Goal: Task Accomplishment & Management: Complete application form

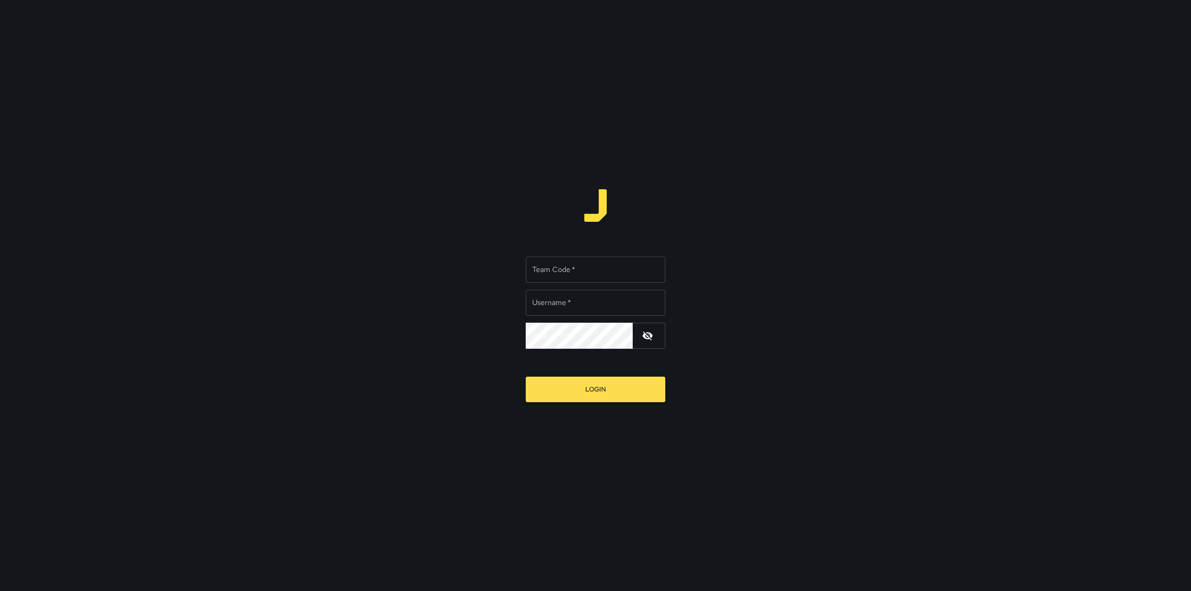
type input "*********"
click at [573, 276] on input "Team Code   *" at bounding box center [596, 270] width 140 height 26
type input "****"
click at [620, 384] on button "Login" at bounding box center [596, 390] width 140 height 26
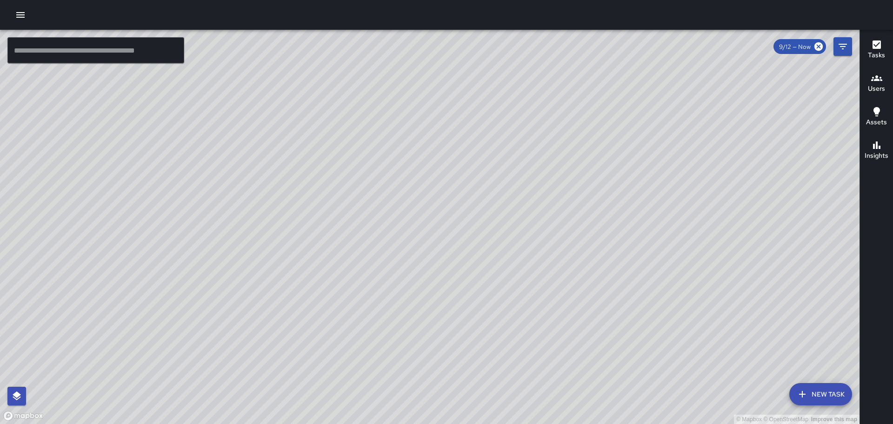
click at [21, 17] on icon "button" at bounding box center [20, 15] width 8 height 6
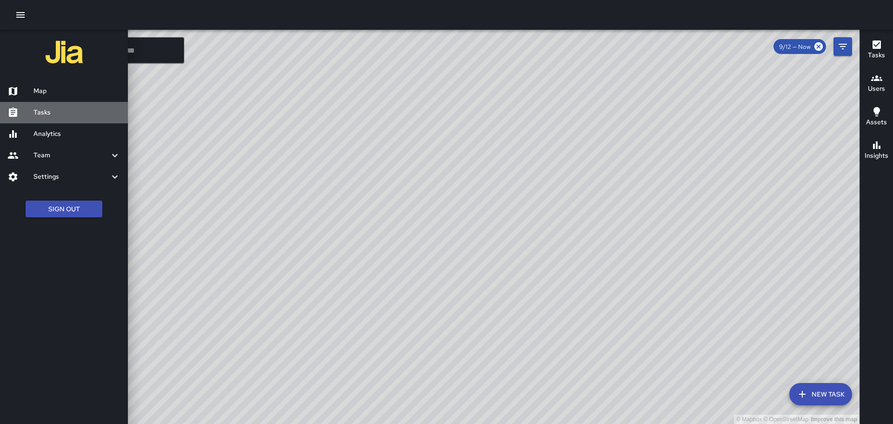
click at [43, 113] on h6 "Tasks" at bounding box center [77, 112] width 87 height 10
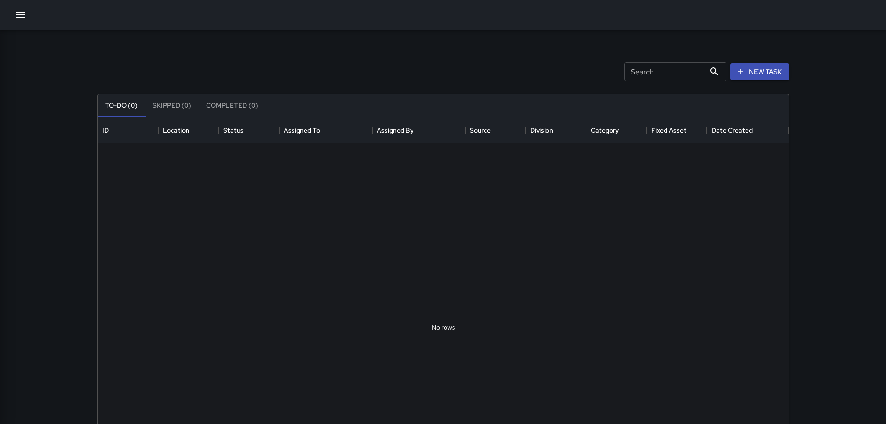
scroll to position [387, 684]
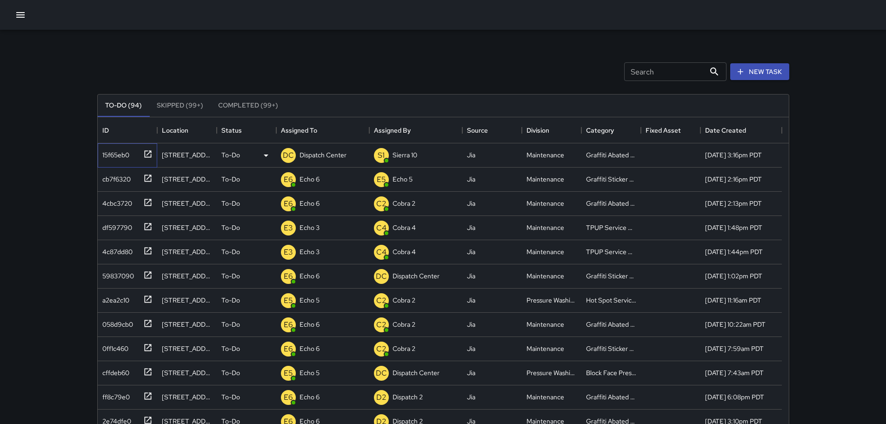
click at [146, 157] on icon at bounding box center [147, 153] width 9 height 9
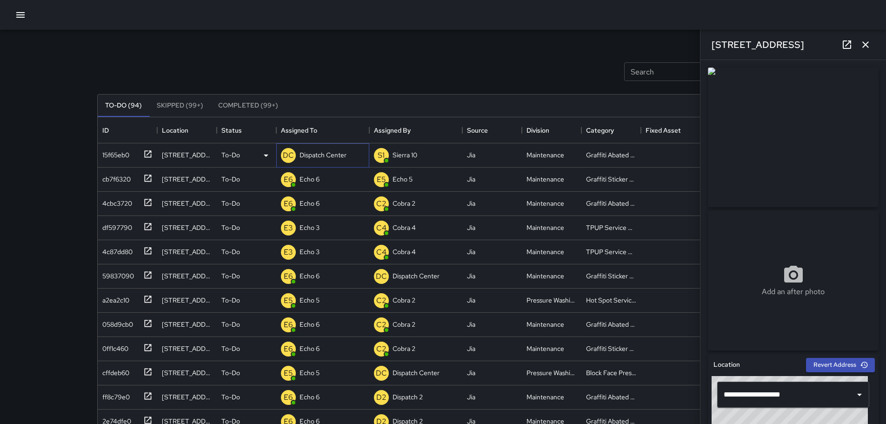
click at [329, 156] on p "Dispatch Center" at bounding box center [323, 154] width 47 height 9
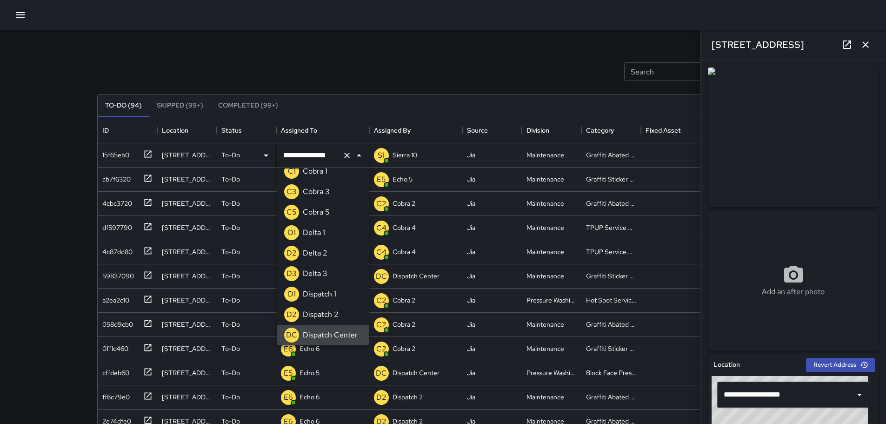
click at [349, 154] on icon "Clear" at bounding box center [346, 155] width 9 height 9
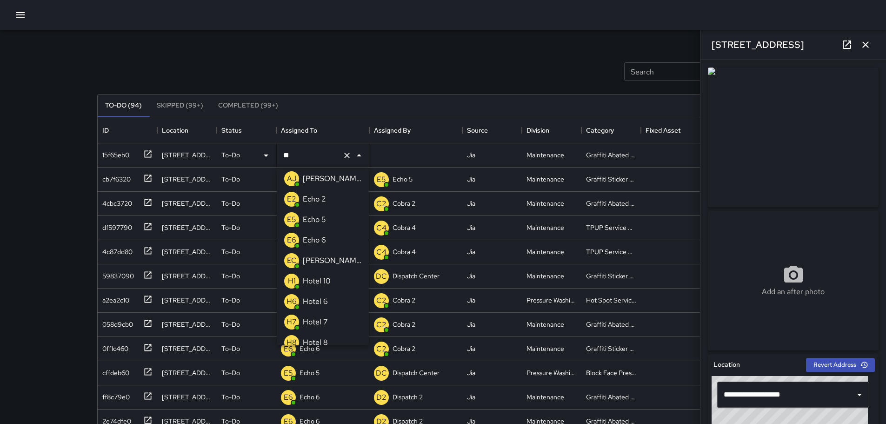
scroll to position [0, 0]
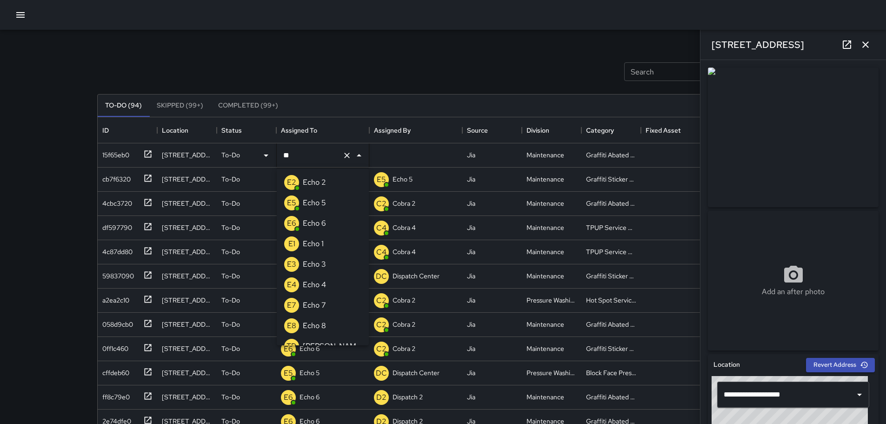
type input "***"
click at [319, 224] on p "Echo 6" at bounding box center [314, 223] width 23 height 11
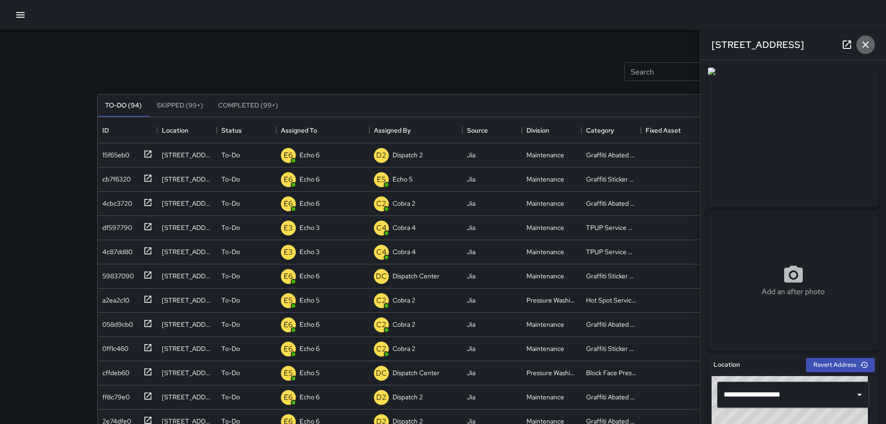
click at [867, 40] on icon "button" at bounding box center [865, 44] width 11 height 11
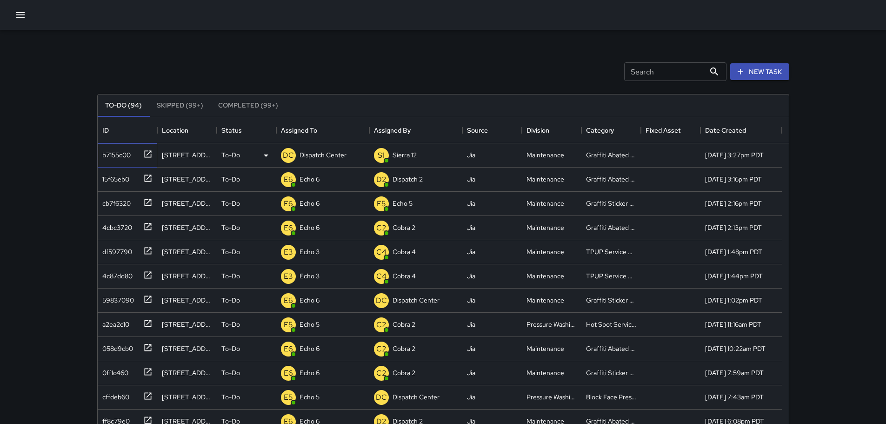
click at [148, 156] on icon at bounding box center [147, 153] width 9 height 9
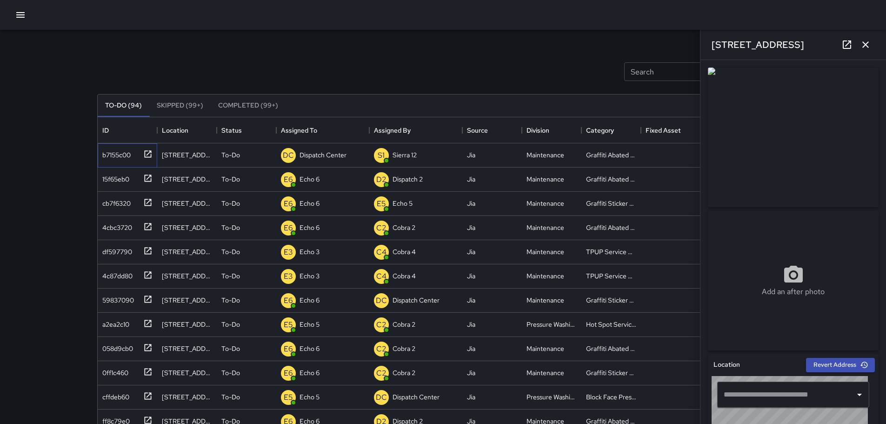
type input "**********"
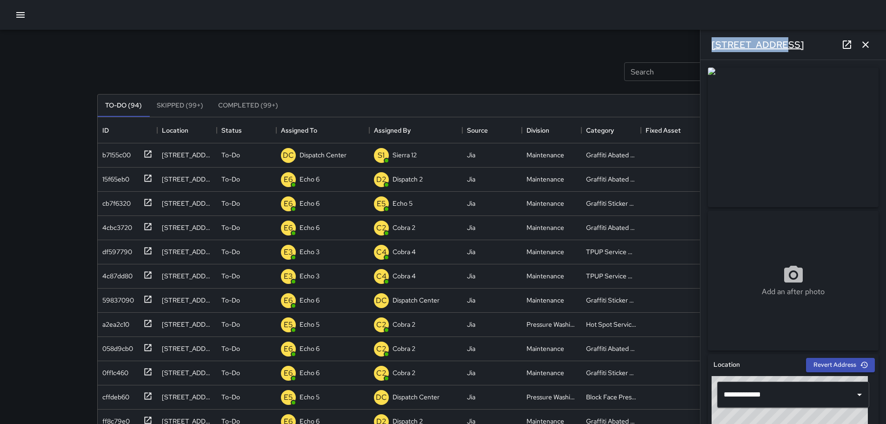
drag, startPoint x: 784, startPoint y: 46, endPoint x: 713, endPoint y: 50, distance: 70.9
click at [702, 57] on div "2630 Broadway" at bounding box center [794, 45] width 186 height 30
copy h6 "2630 Broadway"
click at [823, 83] on img at bounding box center [793, 137] width 171 height 140
click at [851, 50] on link at bounding box center [847, 44] width 19 height 19
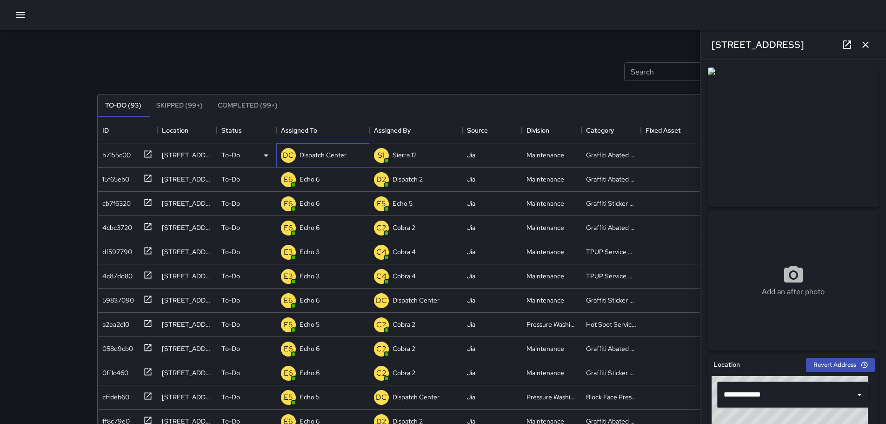
click at [334, 157] on p "Dispatch Center" at bounding box center [323, 154] width 47 height 9
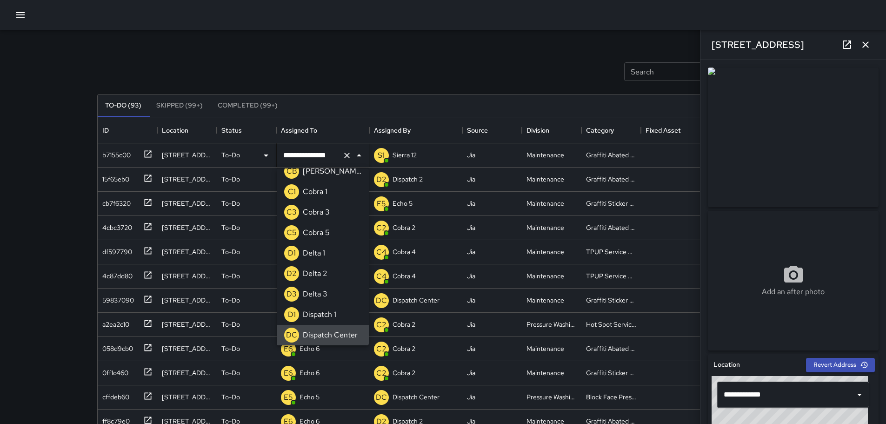
click at [351, 157] on icon "Clear" at bounding box center [346, 155] width 9 height 9
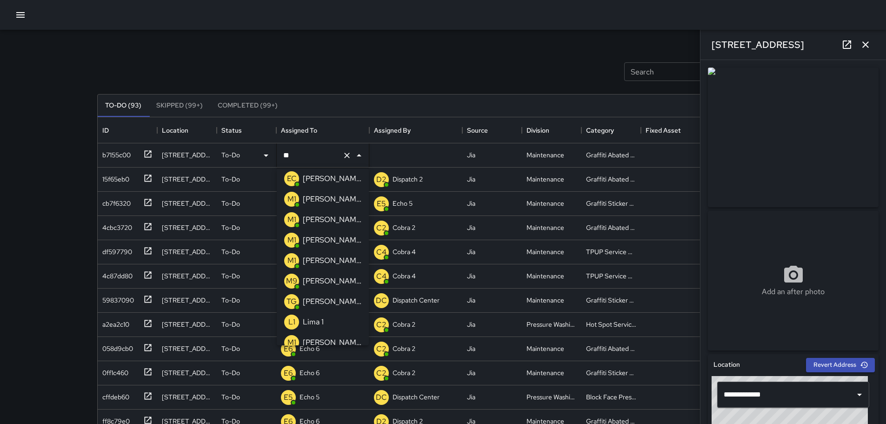
type input "***"
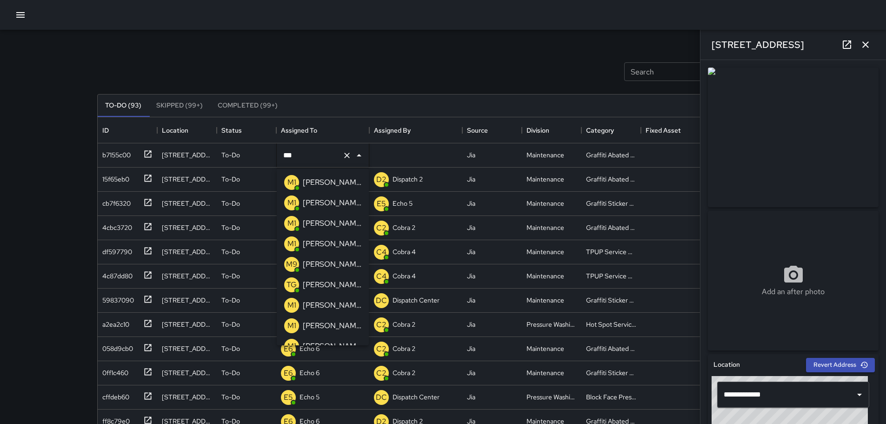
click at [324, 204] on p "[PERSON_NAME] 11" at bounding box center [332, 202] width 59 height 11
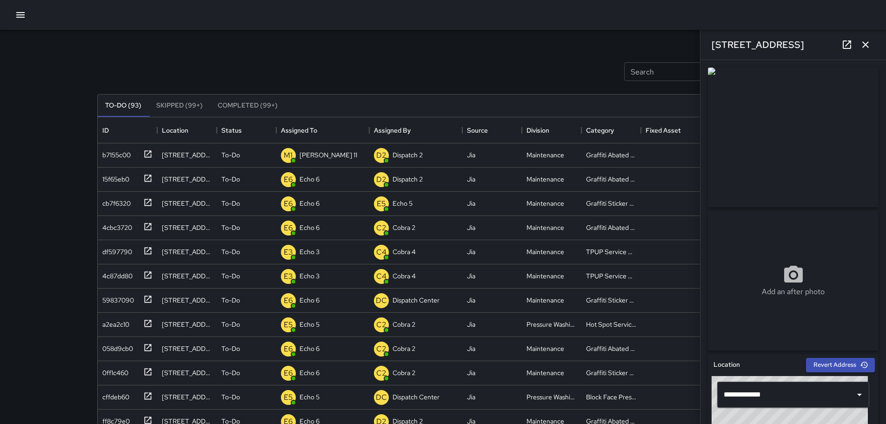
click at [861, 47] on icon "button" at bounding box center [865, 44] width 11 height 11
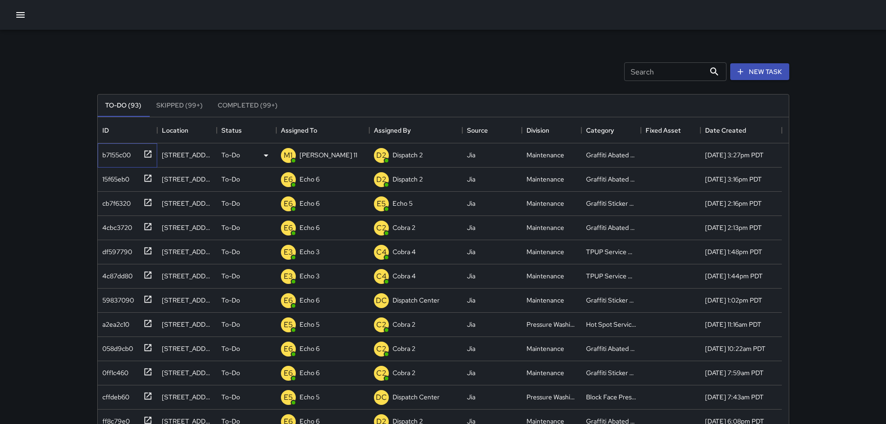
click at [150, 153] on icon at bounding box center [147, 153] width 9 height 9
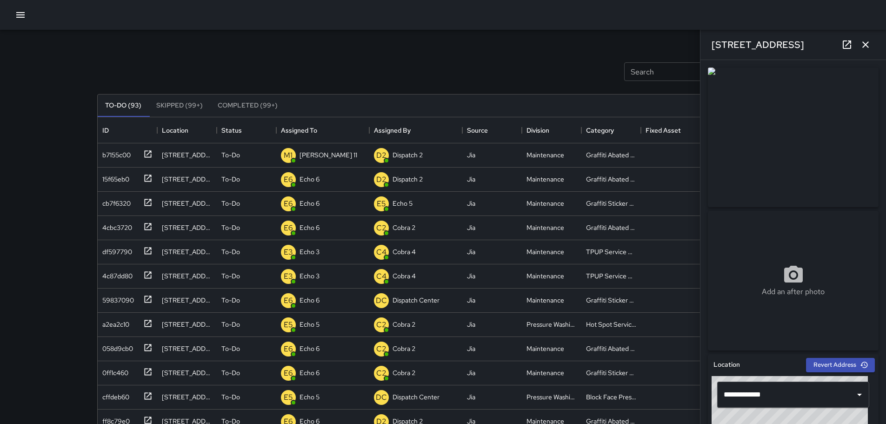
click at [869, 48] on icon "button" at bounding box center [865, 44] width 11 height 11
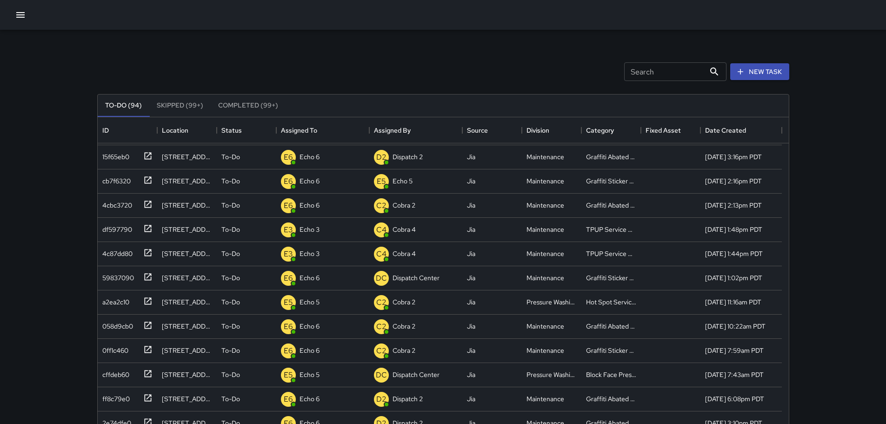
scroll to position [71, 0]
click at [789, 67] on button "New Task" at bounding box center [760, 71] width 59 height 17
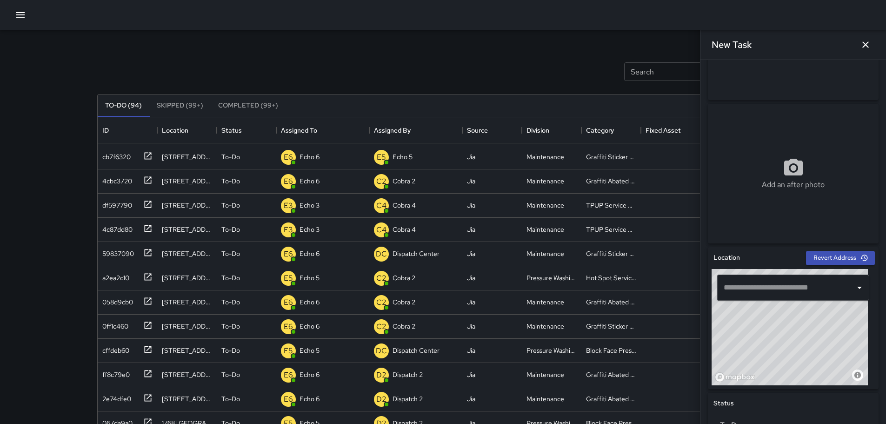
scroll to position [114, 0]
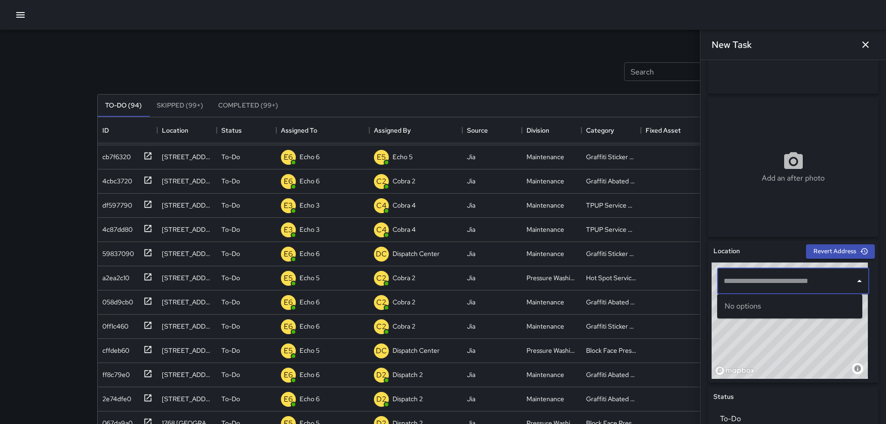
paste input "**********"
click at [769, 305] on span "1753 Broadway" at bounding box center [799, 306] width 114 height 11
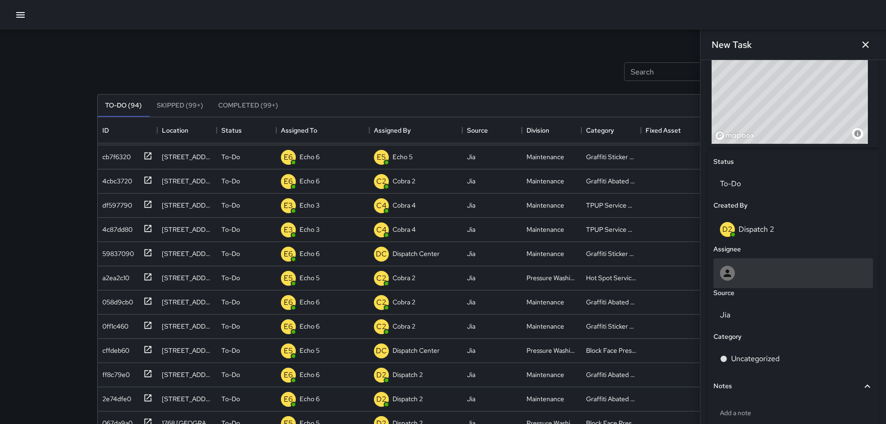
scroll to position [349, 0]
type input "**********"
click at [722, 272] on icon at bounding box center [727, 272] width 11 height 11
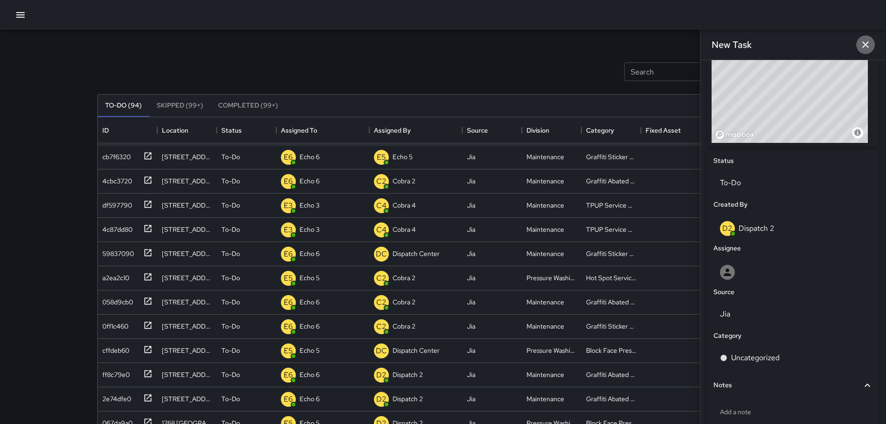
click at [859, 40] on button "button" at bounding box center [866, 44] width 19 height 19
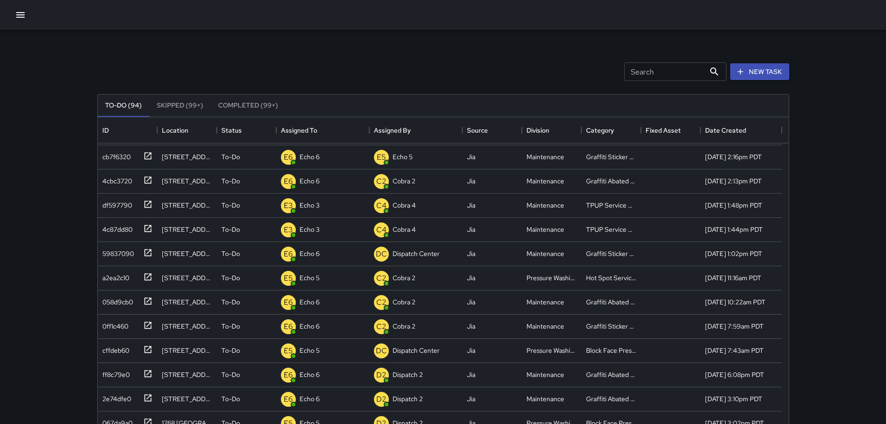
click at [749, 59] on div "Search Search New Task" at bounding box center [443, 71] width 696 height 48
click at [750, 65] on div "New Task" at bounding box center [760, 71] width 63 height 21
click at [750, 65] on button "New Task" at bounding box center [760, 71] width 59 height 17
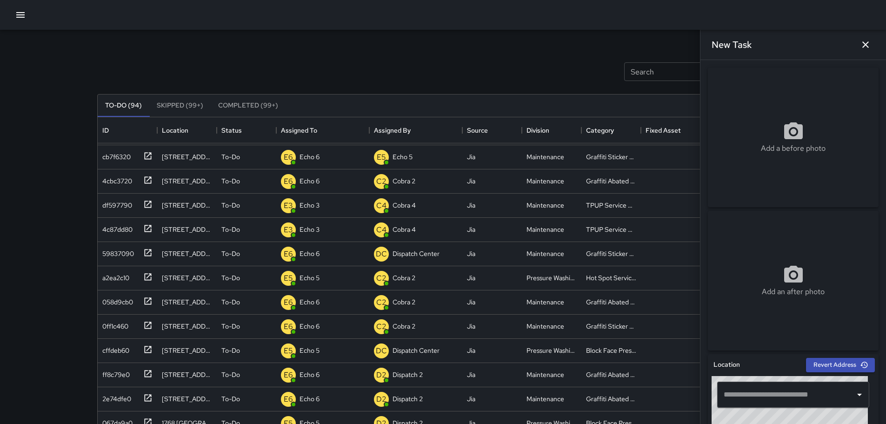
click at [751, 399] on input "text" at bounding box center [787, 395] width 130 height 18
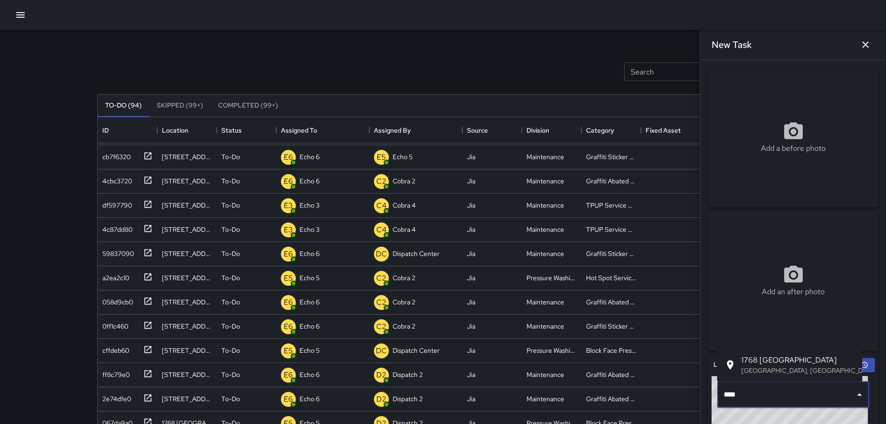
click at [763, 374] on p "Oakland, CA, USA" at bounding box center [799, 370] width 114 height 9
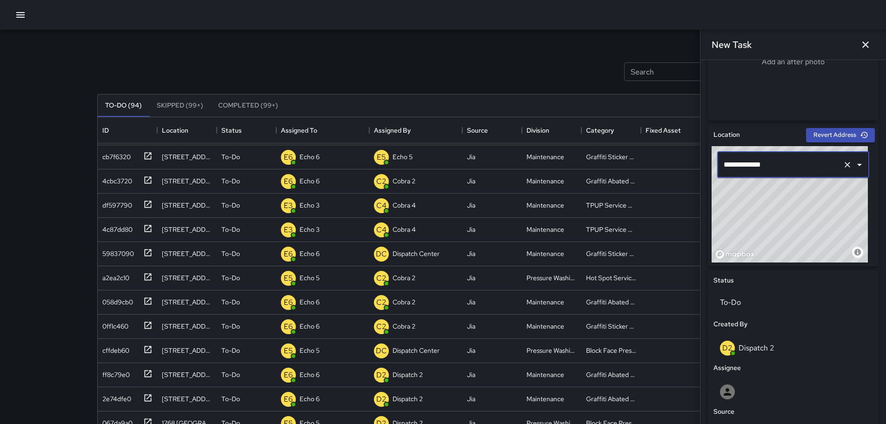
scroll to position [232, 0]
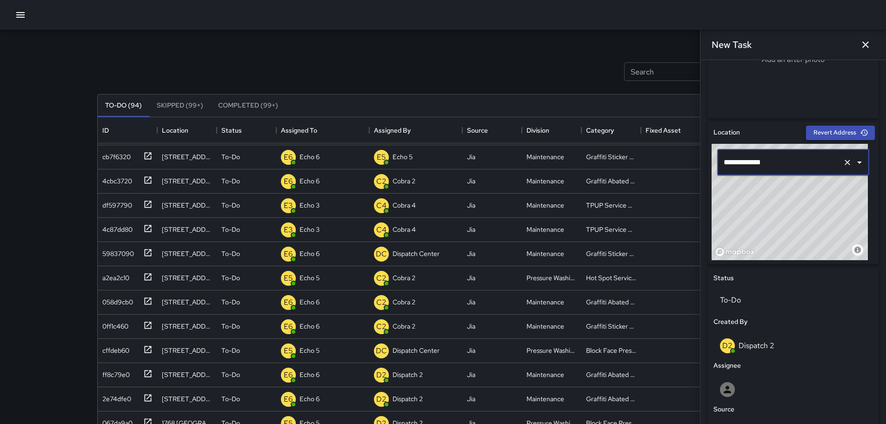
type input "**********"
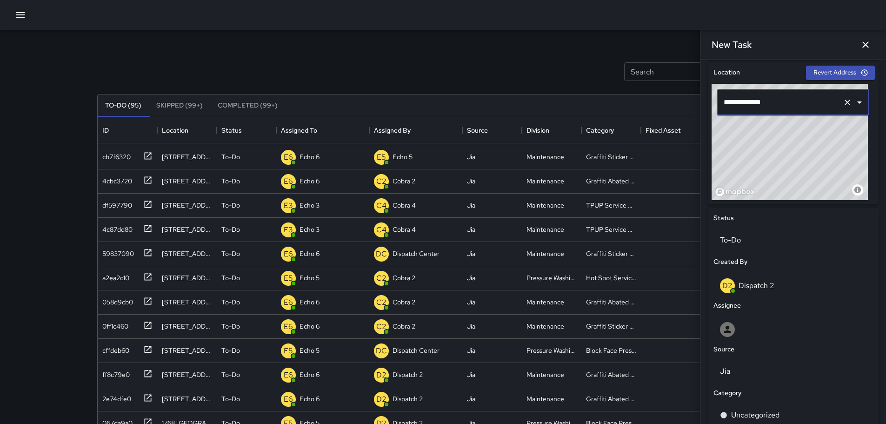
scroll to position [357, 0]
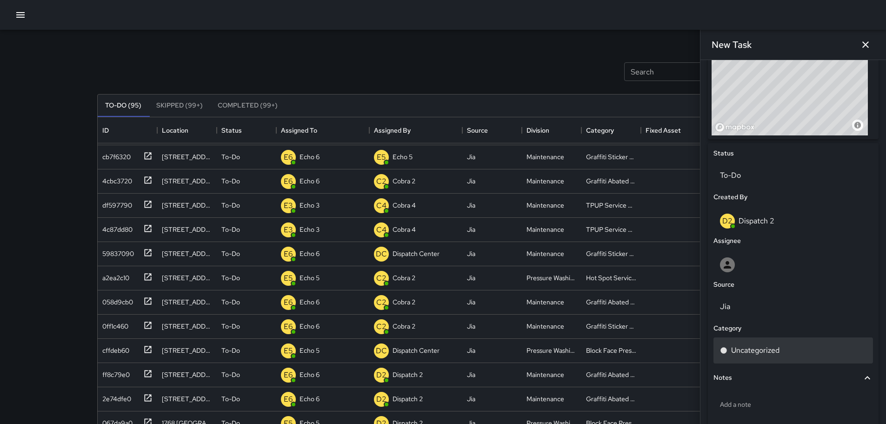
click at [731, 348] on div "Uncategorized" at bounding box center [793, 350] width 147 height 11
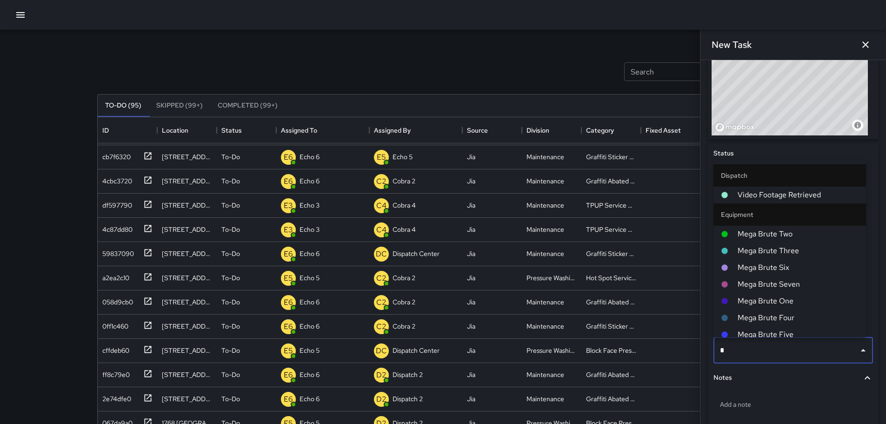
type input "**"
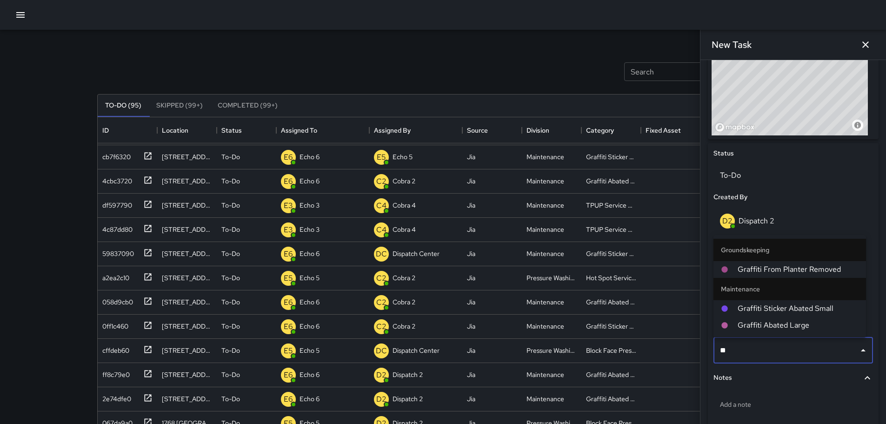
click at [829, 325] on span "Graffiti Abated Large" at bounding box center [798, 325] width 121 height 11
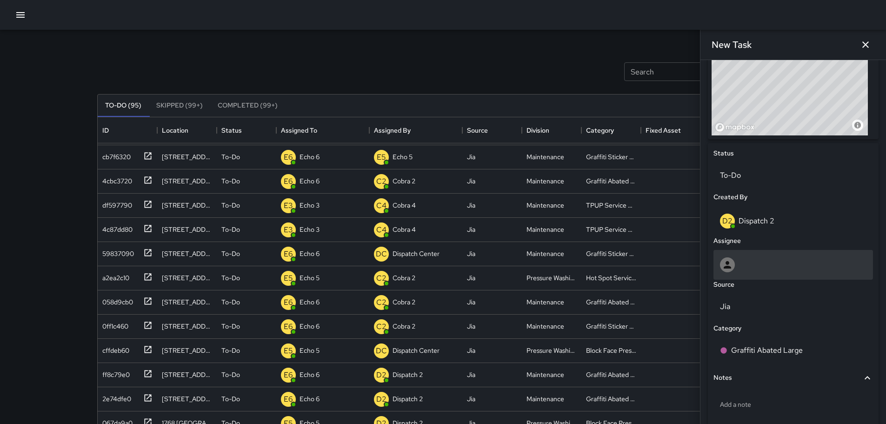
click at [768, 268] on div at bounding box center [793, 264] width 147 height 15
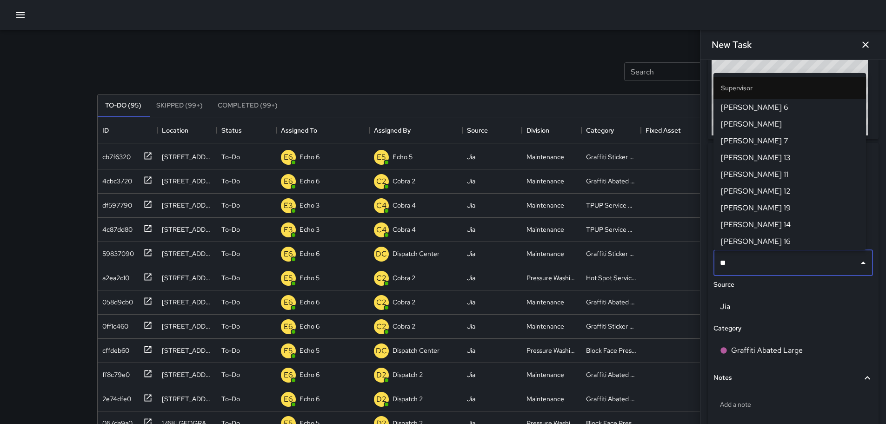
type input "***"
click at [769, 238] on span "[PERSON_NAME] 16" at bounding box center [790, 241] width 138 height 11
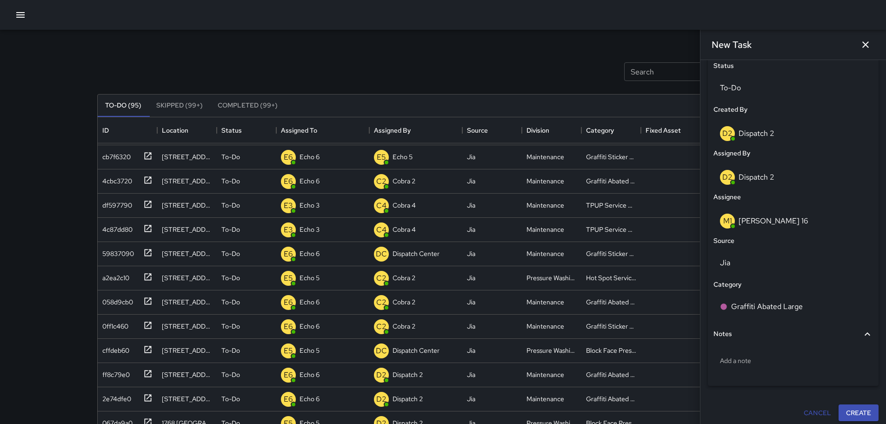
scroll to position [449, 0]
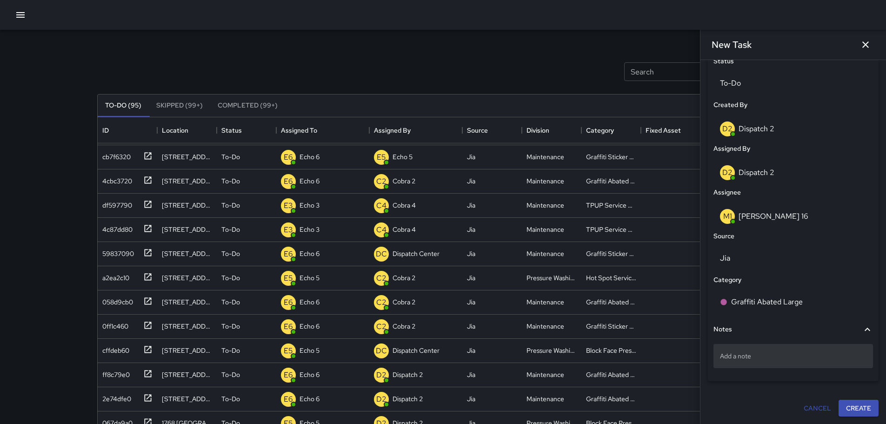
click at [776, 356] on p "Add a note" at bounding box center [793, 355] width 147 height 9
type textarea "*"
click at [853, 414] on button "Create" at bounding box center [859, 408] width 40 height 17
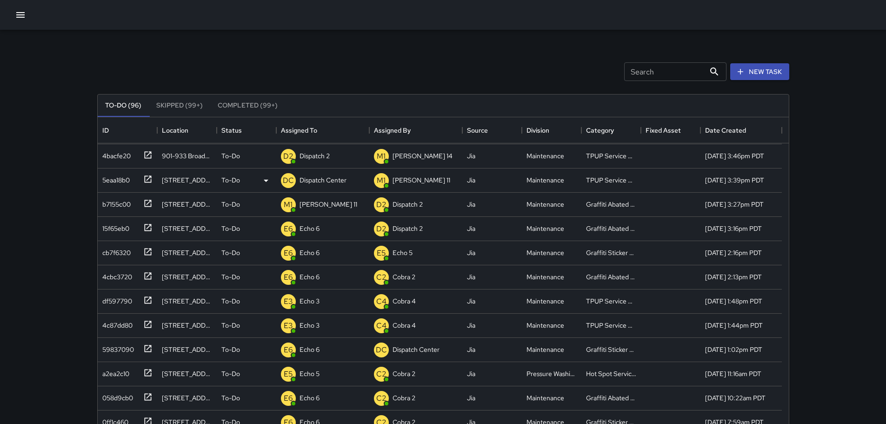
scroll to position [0, 0]
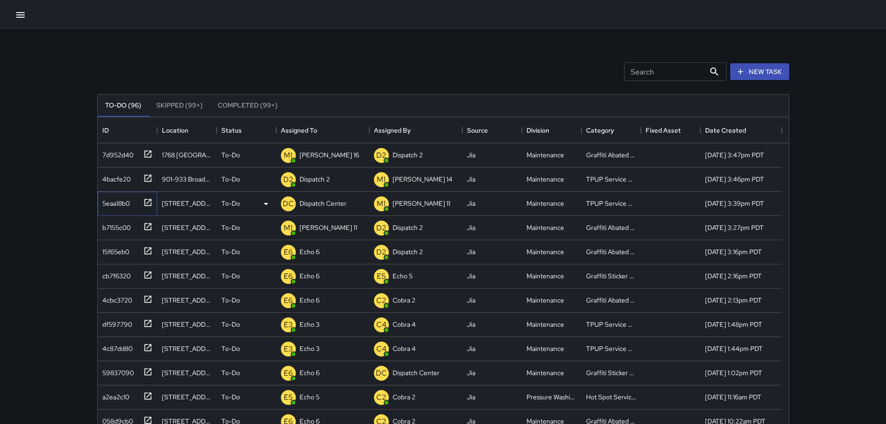
click at [153, 204] on div "5eaa18b0" at bounding box center [128, 204] width 60 height 24
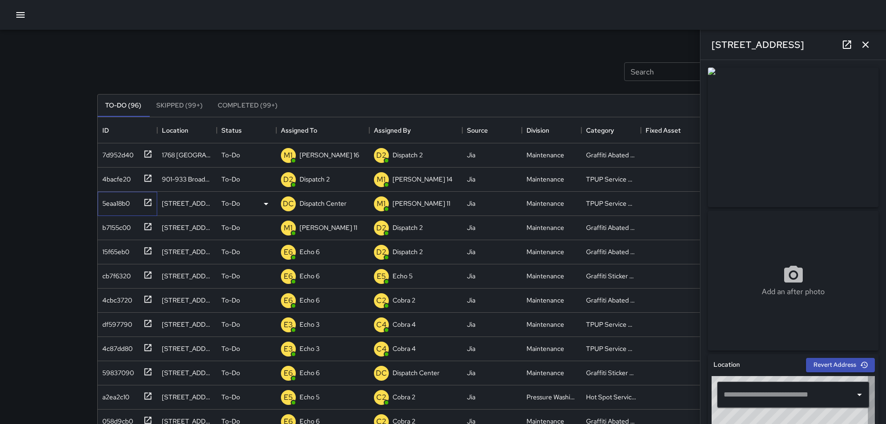
type input "**********"
click at [866, 49] on icon "button" at bounding box center [865, 44] width 11 height 11
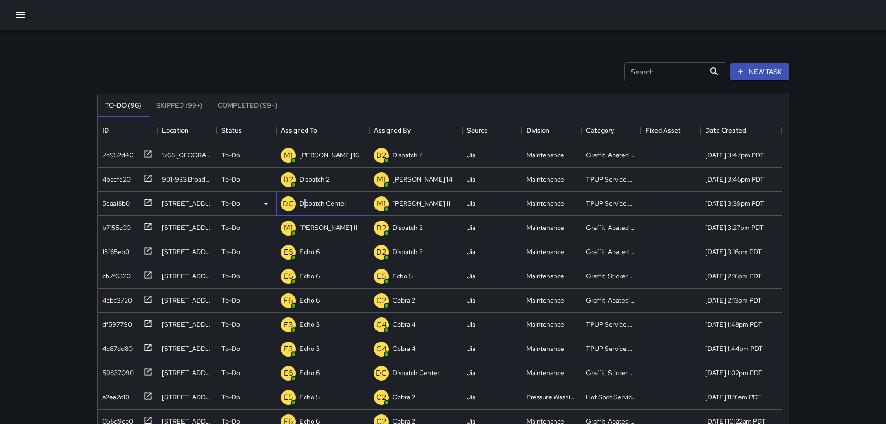
click at [306, 205] on p "Dispatch Center" at bounding box center [323, 203] width 47 height 9
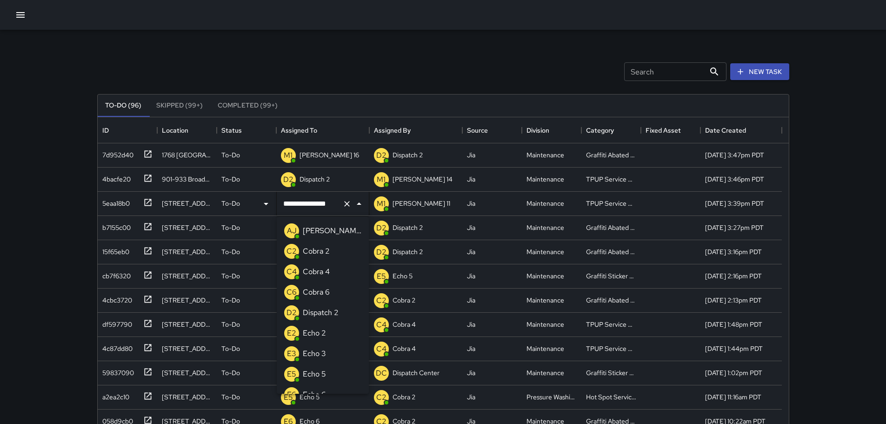
scroll to position [584, 0]
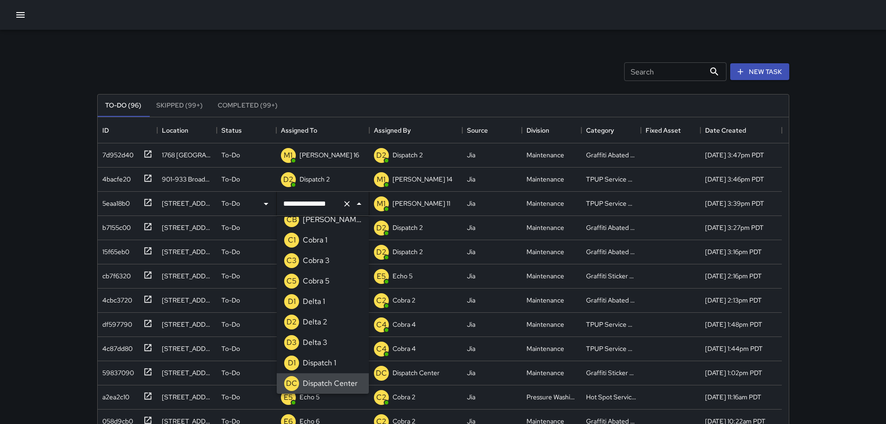
click at [348, 207] on icon "Clear" at bounding box center [346, 203] width 9 height 9
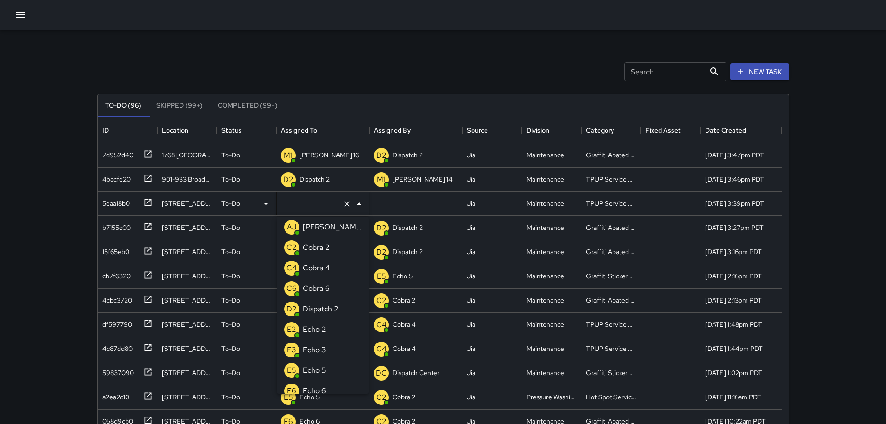
type input "*"
click at [321, 267] on p "Echo 3" at bounding box center [314, 267] width 23 height 11
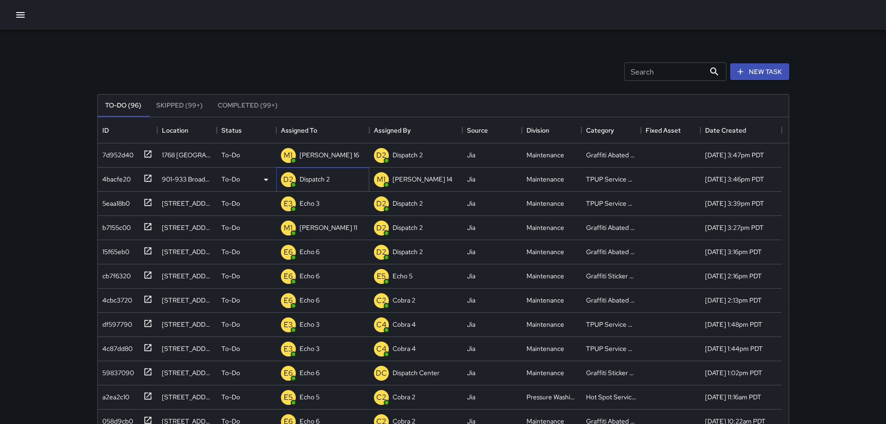
click at [310, 181] on p "Dispatch 2" at bounding box center [315, 178] width 30 height 9
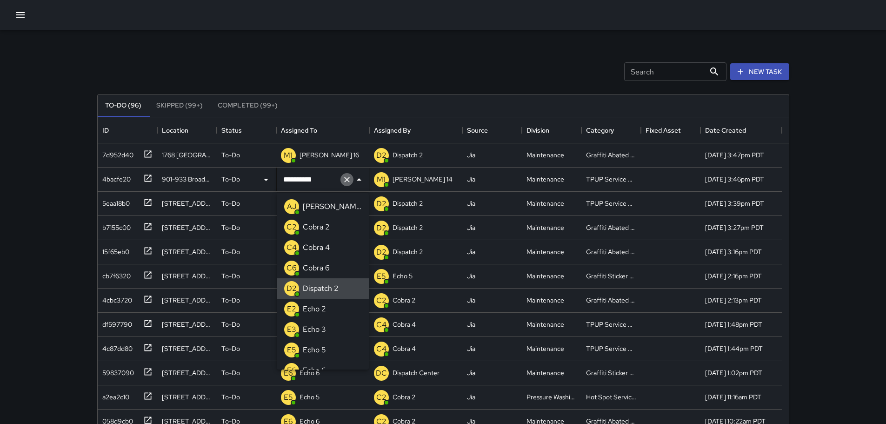
click at [348, 181] on icon "Clear" at bounding box center [346, 179] width 9 height 9
type input "**"
click at [319, 224] on p "Echo 3" at bounding box center [314, 226] width 23 height 11
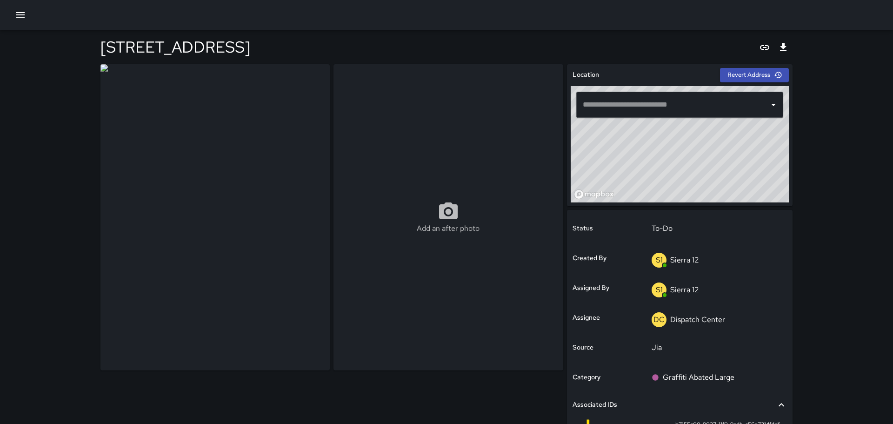
type input "**********"
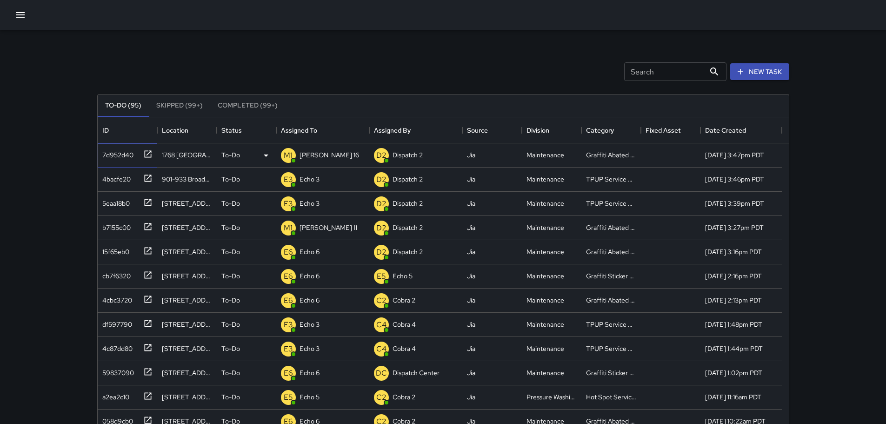
click at [150, 153] on icon at bounding box center [147, 153] width 9 height 9
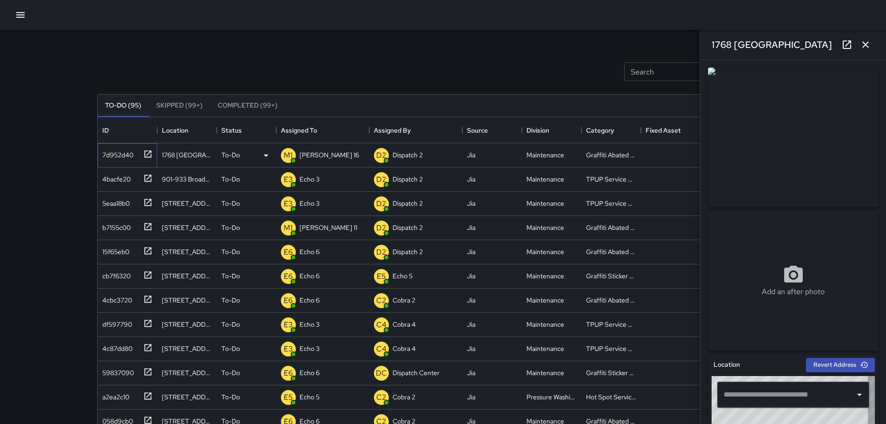
type input "**********"
click at [868, 42] on icon "button" at bounding box center [865, 44] width 11 height 11
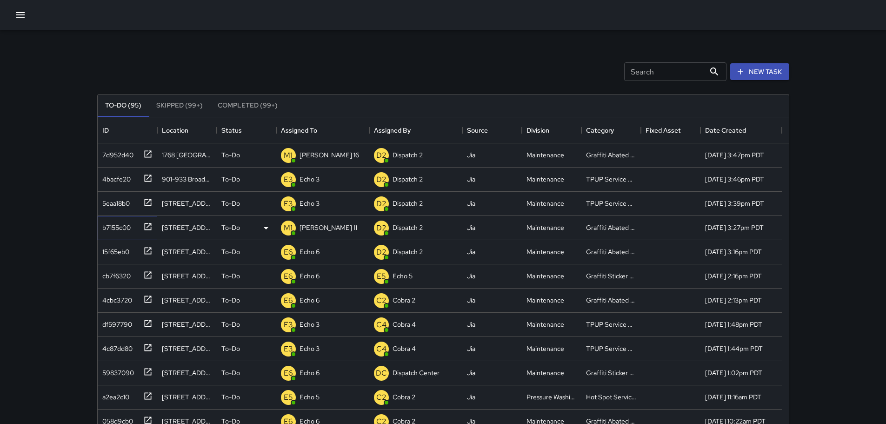
click at [155, 229] on div "b7155c00" at bounding box center [128, 228] width 60 height 24
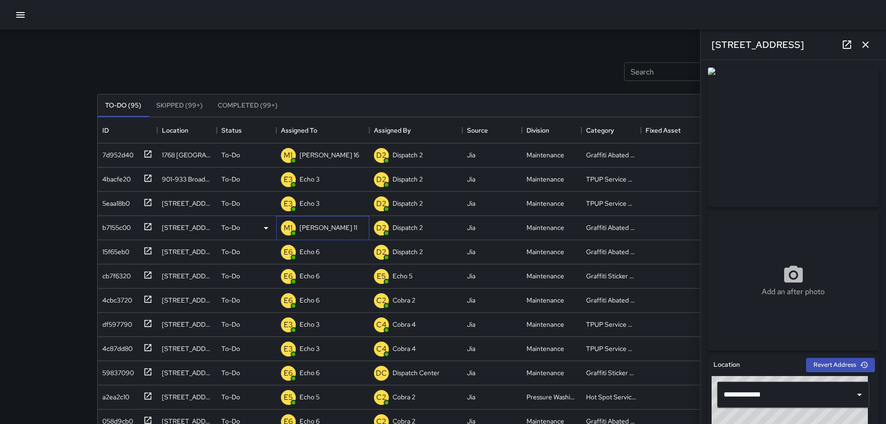
click at [309, 229] on p "[PERSON_NAME] 11" at bounding box center [329, 227] width 58 height 9
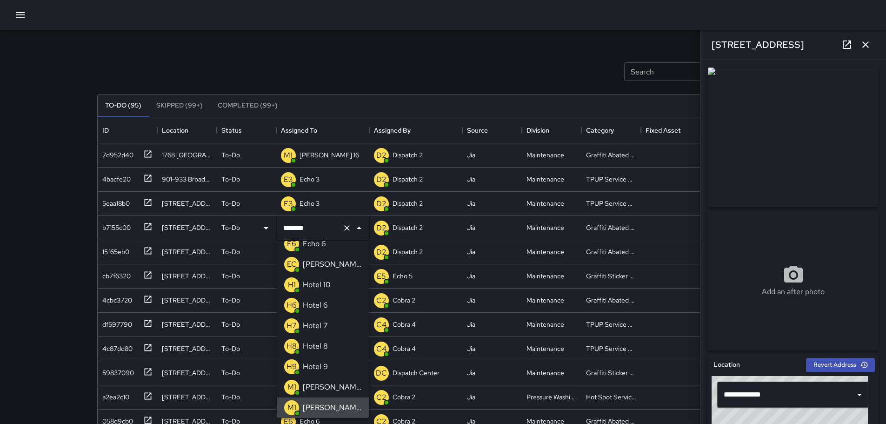
click at [348, 228] on icon "Clear" at bounding box center [347, 228] width 6 height 6
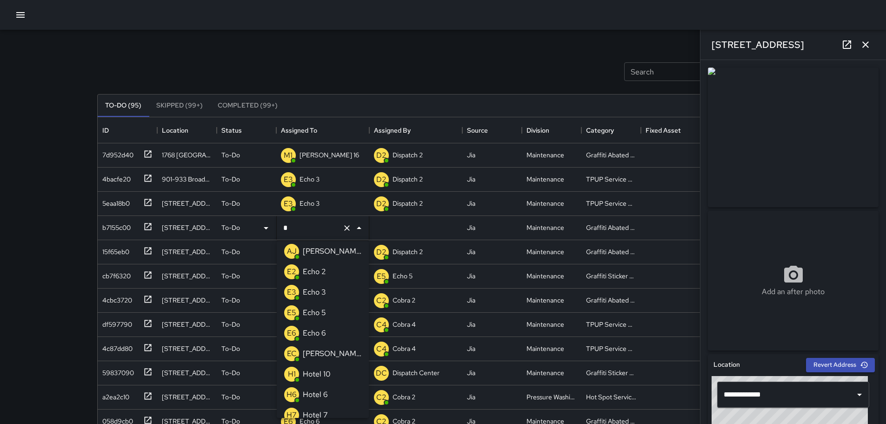
type input "**"
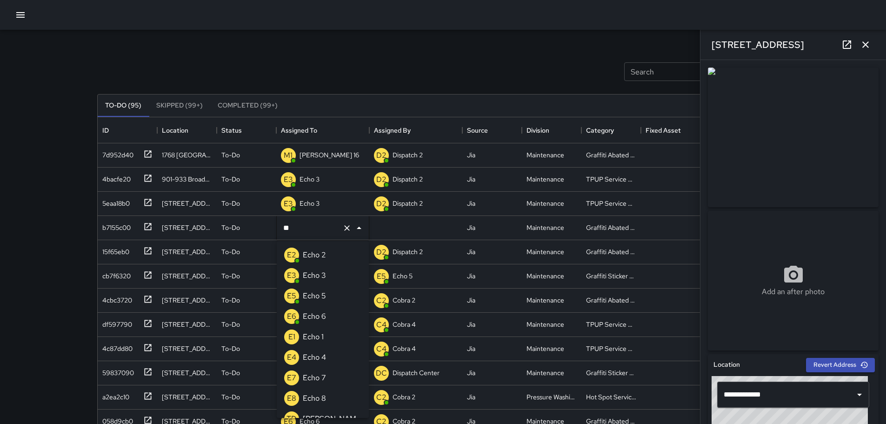
click at [315, 269] on div "Echo 3" at bounding box center [314, 275] width 27 height 15
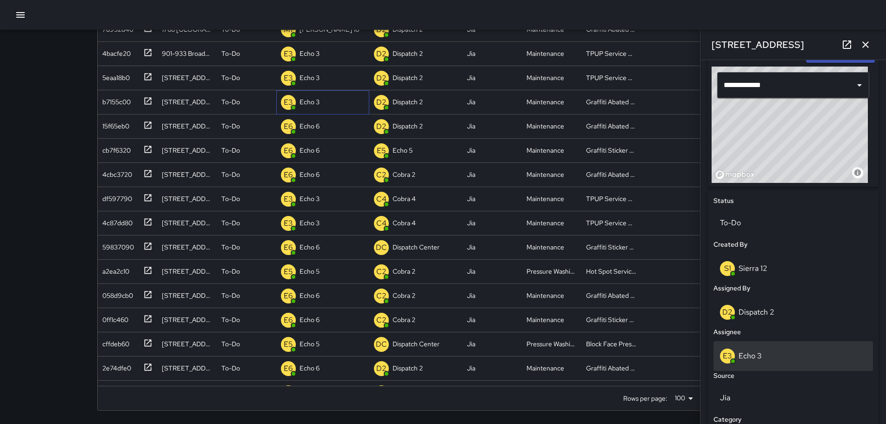
scroll to position [326, 0]
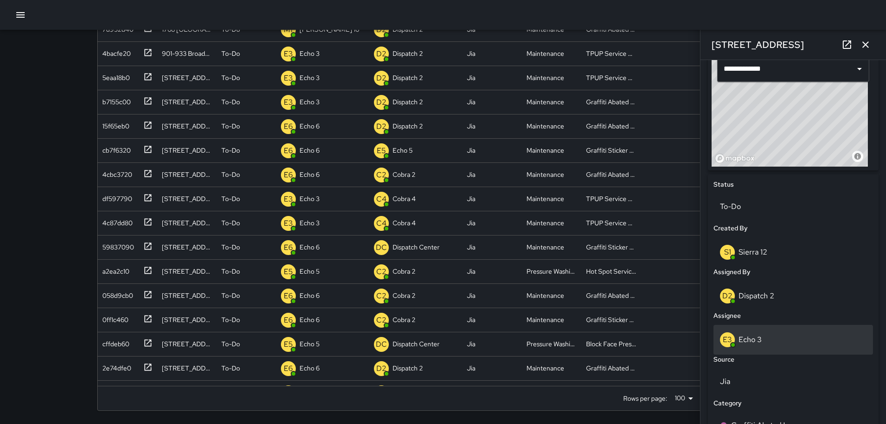
click at [781, 340] on div "E3 Echo 3" at bounding box center [793, 339] width 147 height 15
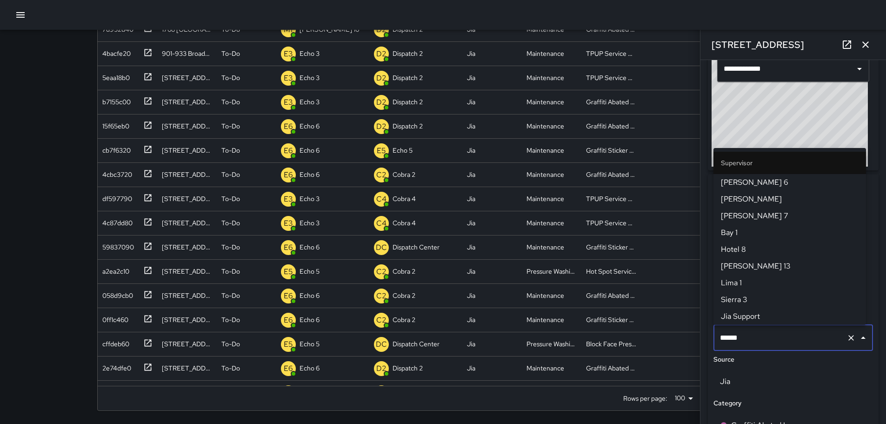
scroll to position [419, 0]
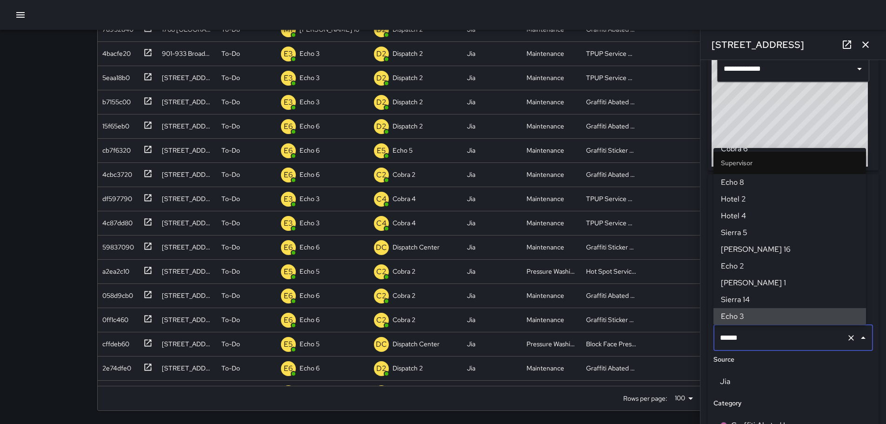
type input "****"
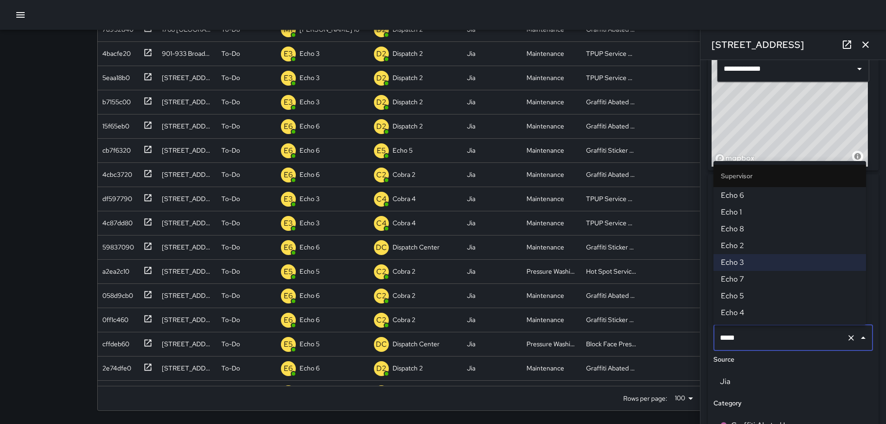
scroll to position [0, 0]
click at [763, 197] on span "Echo 6" at bounding box center [790, 195] width 138 height 11
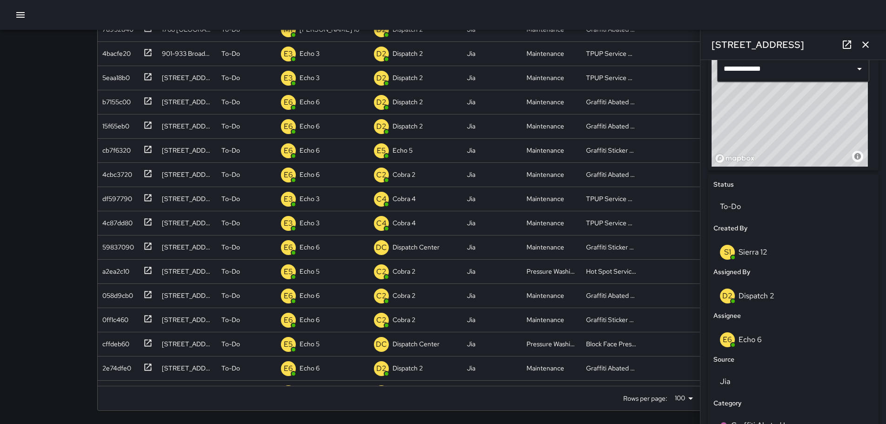
click at [869, 48] on icon "button" at bounding box center [865, 44] width 11 height 11
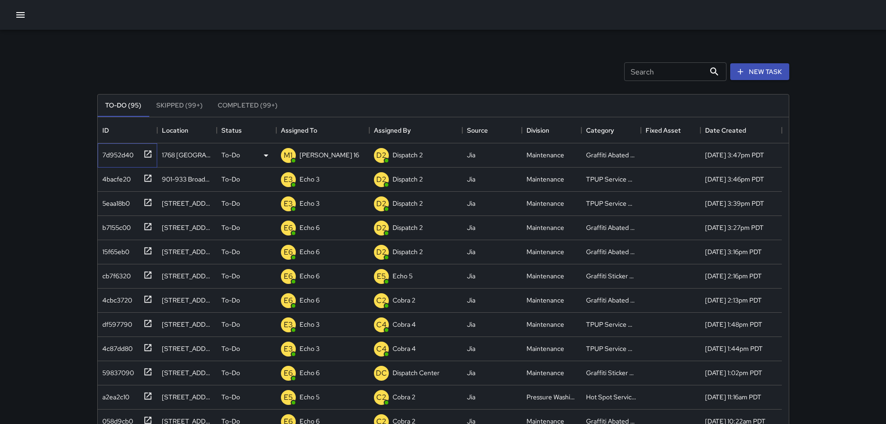
click at [146, 153] on icon at bounding box center [147, 153] width 9 height 9
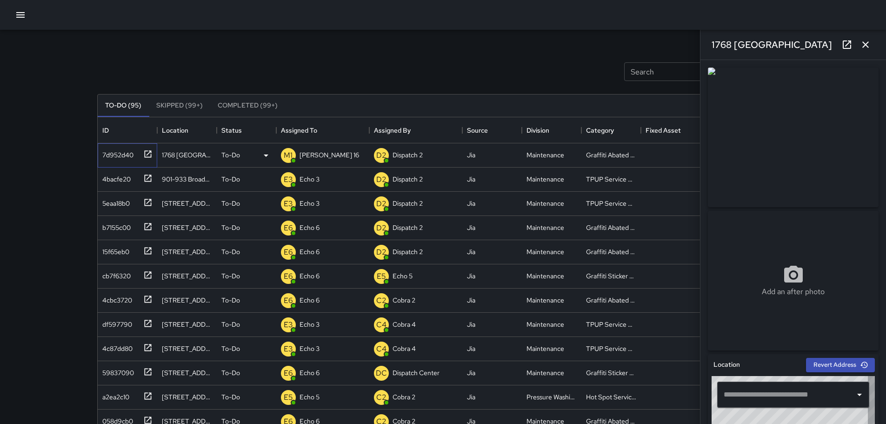
type input "**********"
click at [861, 39] on button "button" at bounding box center [866, 44] width 19 height 19
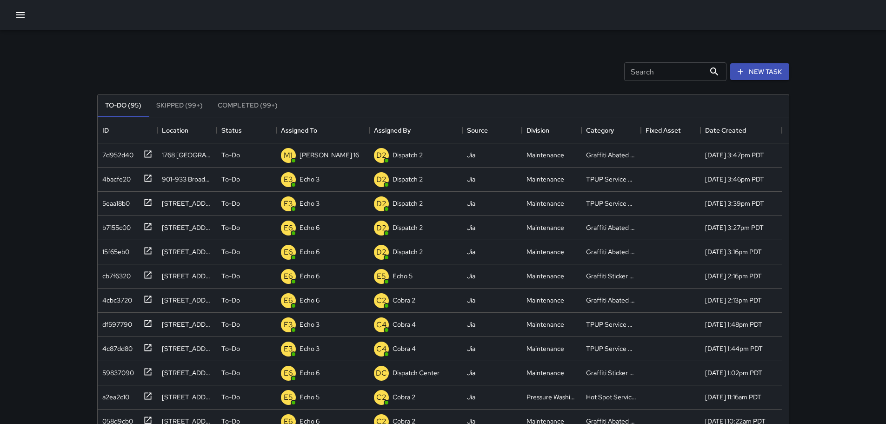
drag, startPoint x: 749, startPoint y: 76, endPoint x: 758, endPoint y: 82, distance: 10.7
click at [749, 76] on button "New Task" at bounding box center [760, 71] width 59 height 17
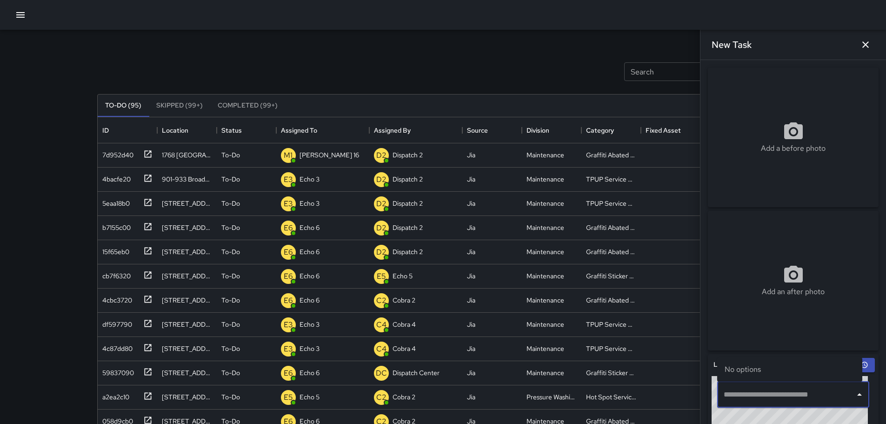
click at [809, 391] on input "text" at bounding box center [787, 395] width 130 height 18
click at [785, 367] on p "Oakland, CA, USA" at bounding box center [799, 370] width 114 height 9
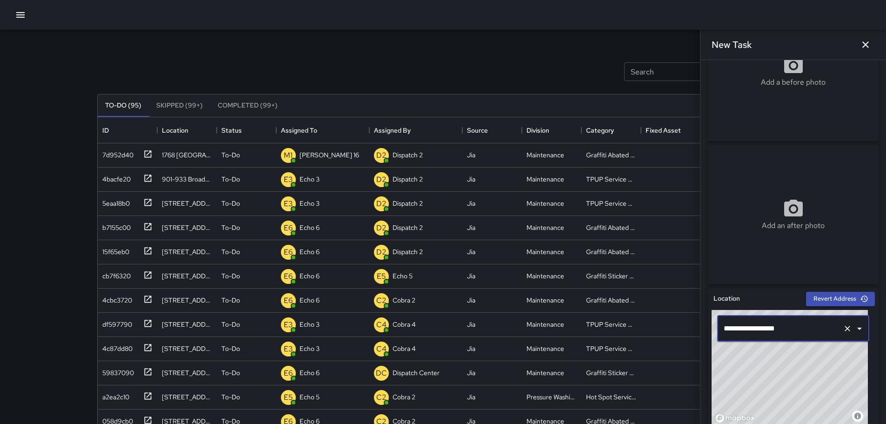
scroll to position [69, 0]
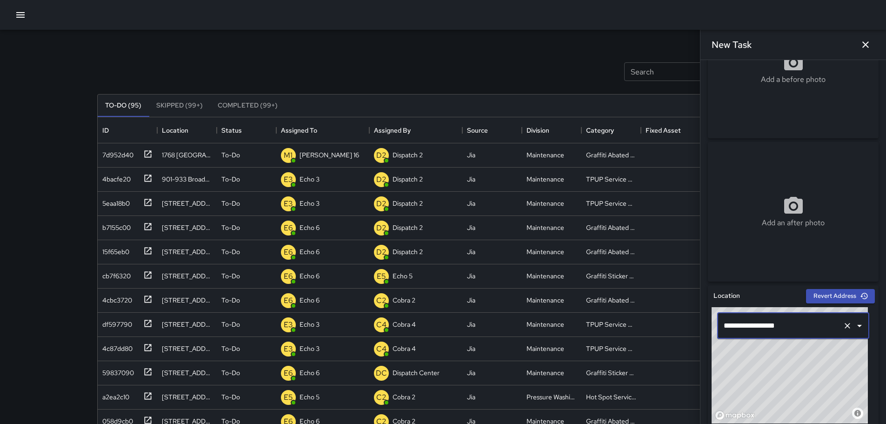
type input "**********"
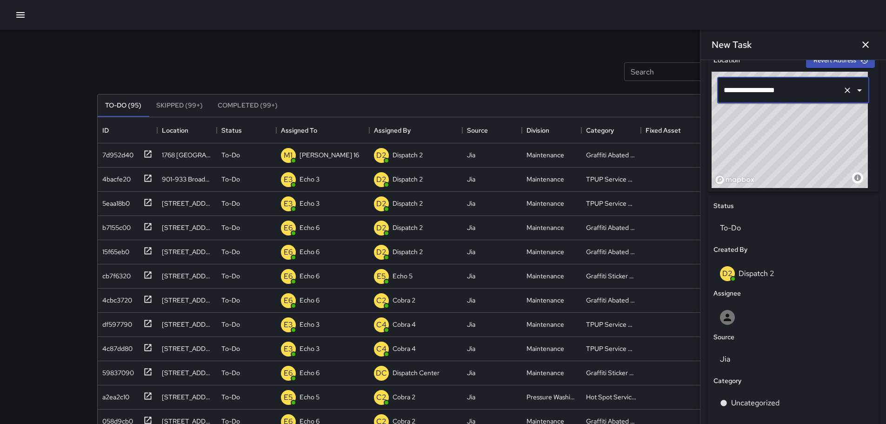
scroll to position [307, 0]
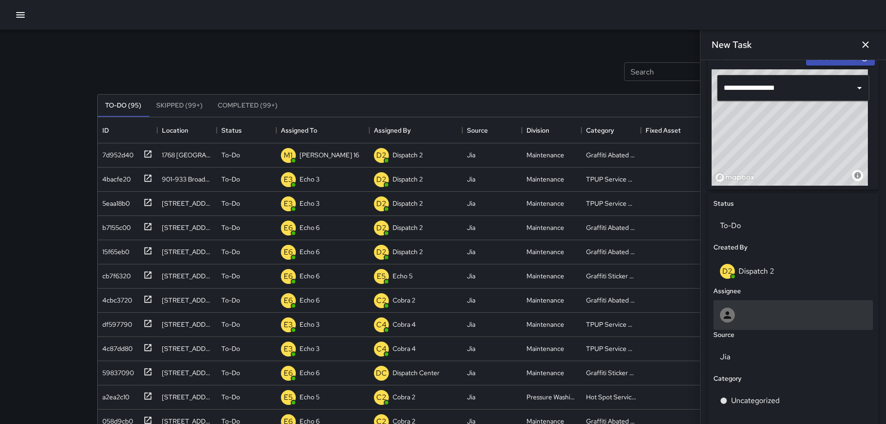
click at [753, 309] on div at bounding box center [793, 315] width 147 height 15
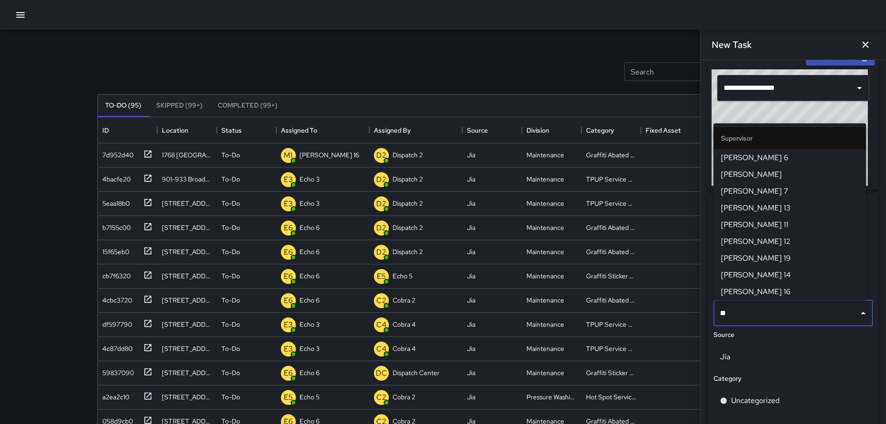
type input "***"
click at [739, 228] on span "[PERSON_NAME] 11" at bounding box center [790, 224] width 138 height 11
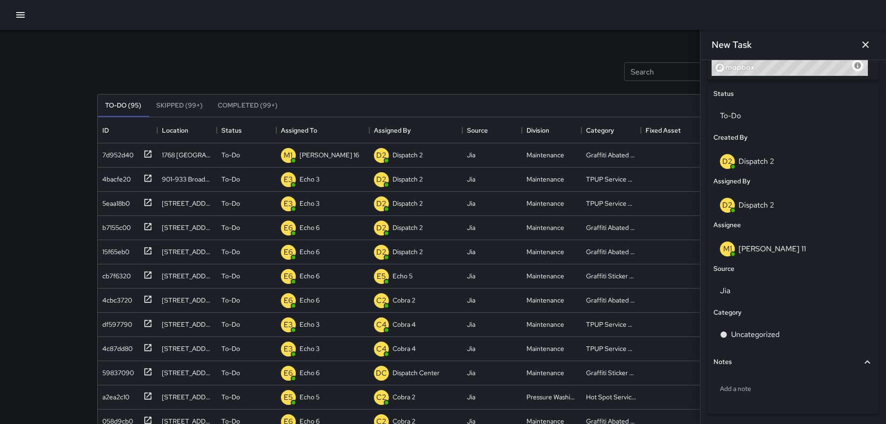
scroll to position [422, 0]
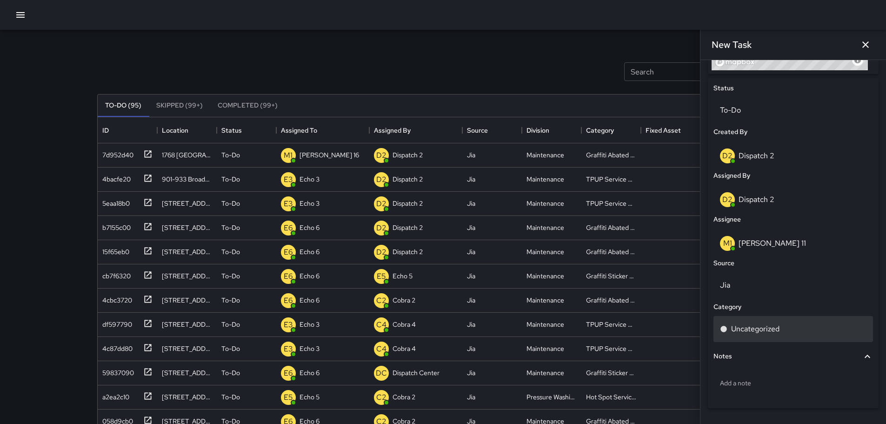
click at [760, 324] on p "Uncategorized" at bounding box center [755, 328] width 48 height 11
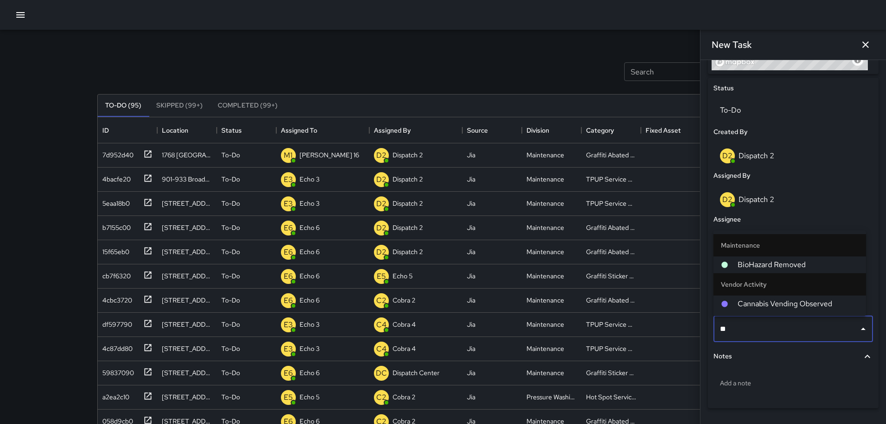
type input "***"
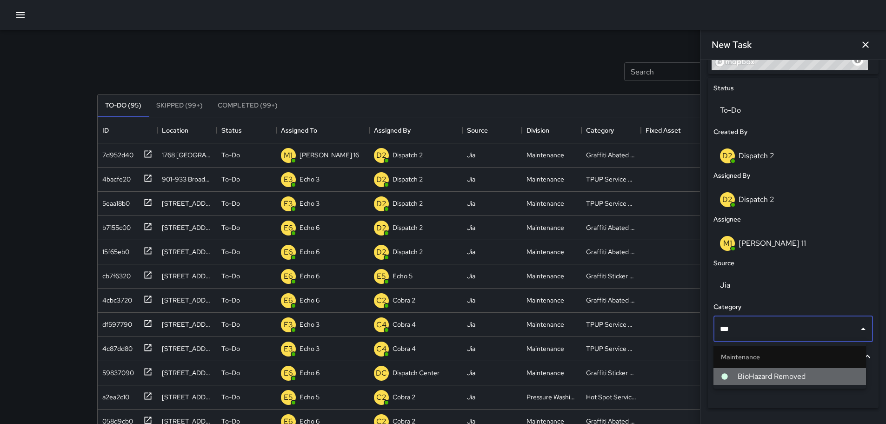
click at [779, 372] on span "BioHazard Removed" at bounding box center [798, 376] width 121 height 11
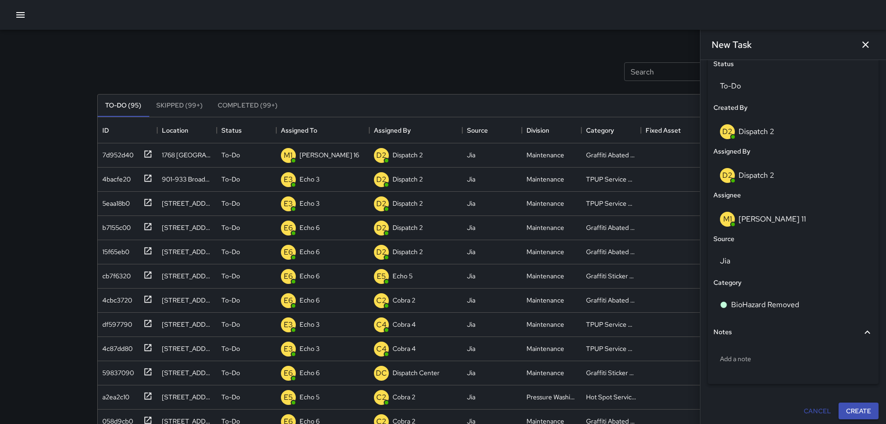
scroll to position [449, 0]
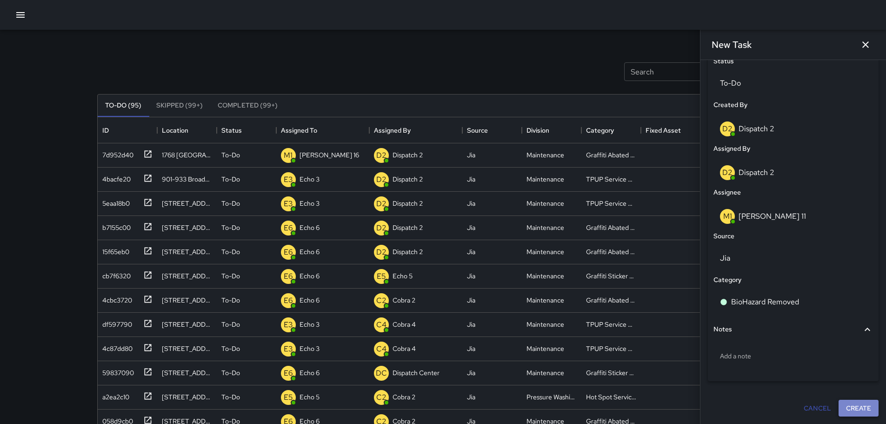
click at [863, 415] on button "Create" at bounding box center [859, 408] width 40 height 17
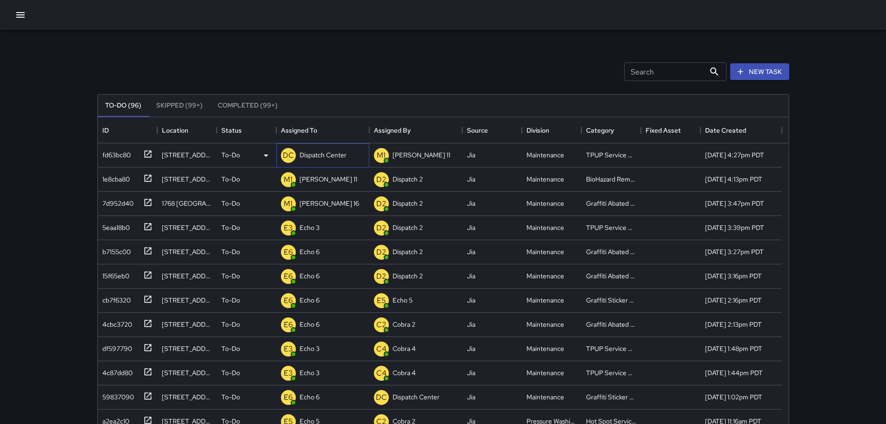
click at [335, 150] on div "Dispatch Center" at bounding box center [323, 154] width 51 height 13
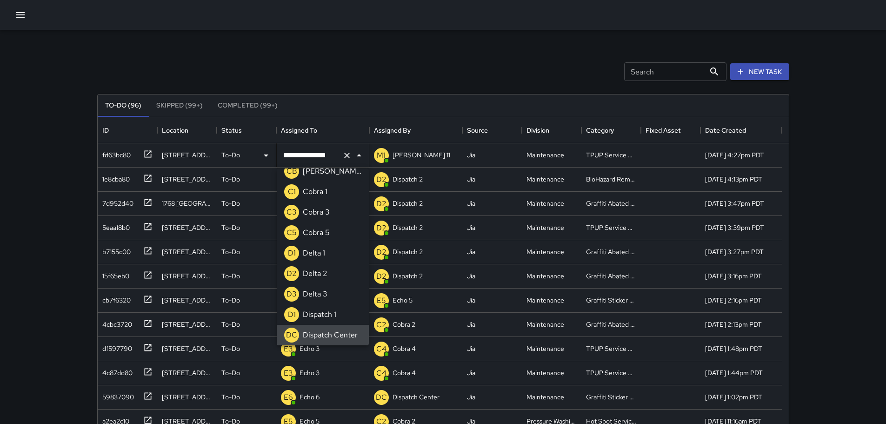
click at [343, 154] on icon "Clear" at bounding box center [346, 155] width 9 height 9
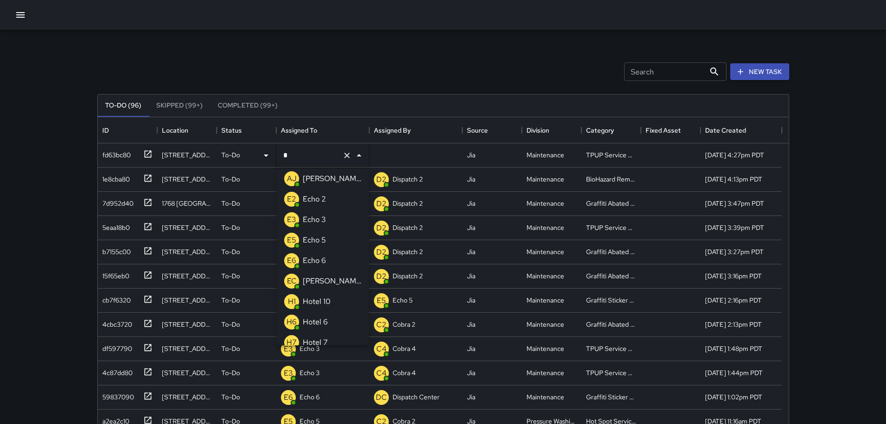
type input "**"
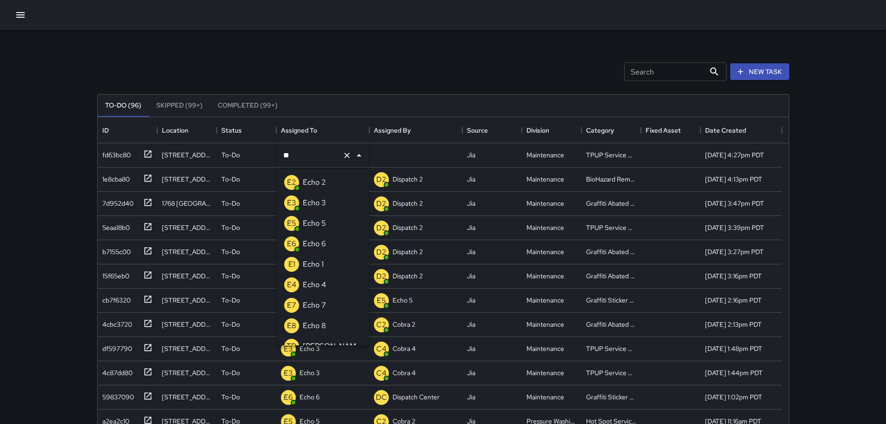
click at [313, 199] on p "Echo 3" at bounding box center [314, 202] width 23 height 11
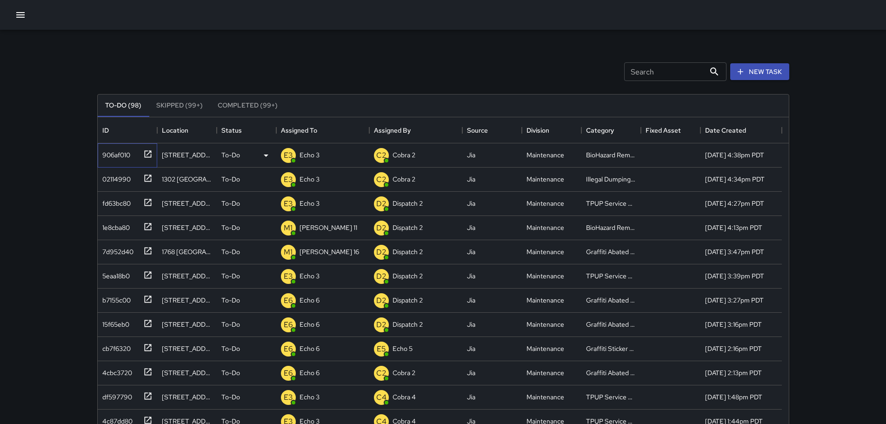
click at [150, 156] on icon at bounding box center [147, 153] width 9 height 9
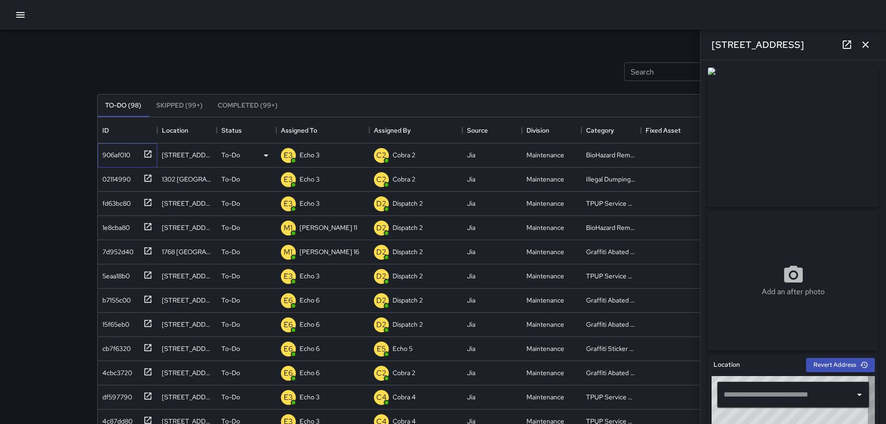
type input "**********"
click at [865, 41] on icon "button" at bounding box center [865, 44] width 11 height 11
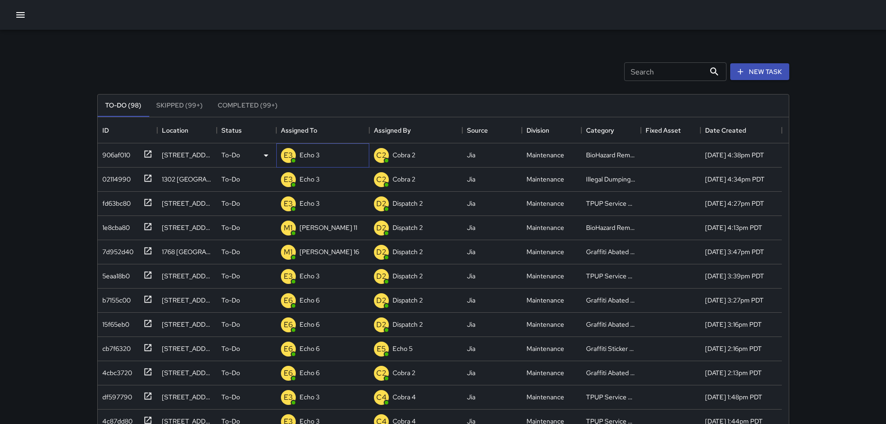
click at [315, 157] on p "Echo 3" at bounding box center [310, 154] width 20 height 9
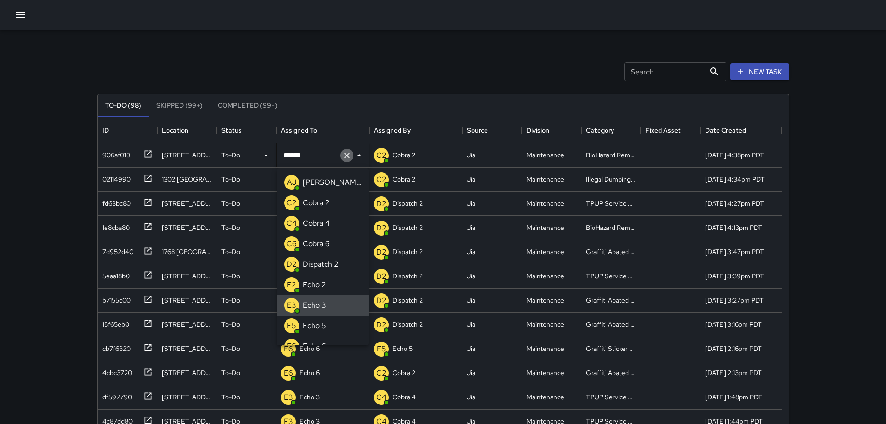
click at [349, 155] on icon "Clear" at bounding box center [346, 155] width 9 height 9
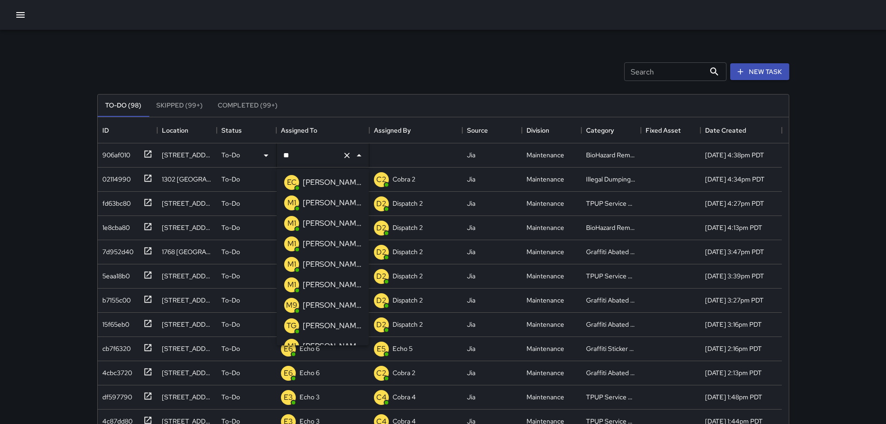
type input "***"
click at [322, 238] on p "[PERSON_NAME] 16" at bounding box center [332, 243] width 59 height 11
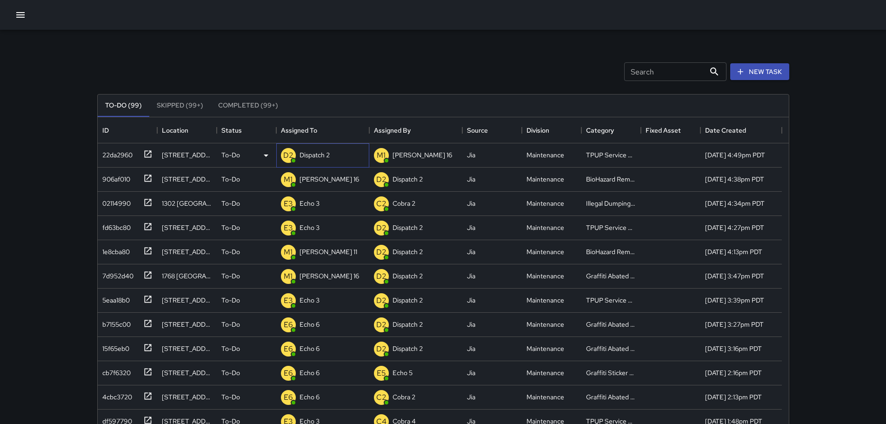
click at [302, 154] on p "Dispatch 2" at bounding box center [315, 154] width 30 height 9
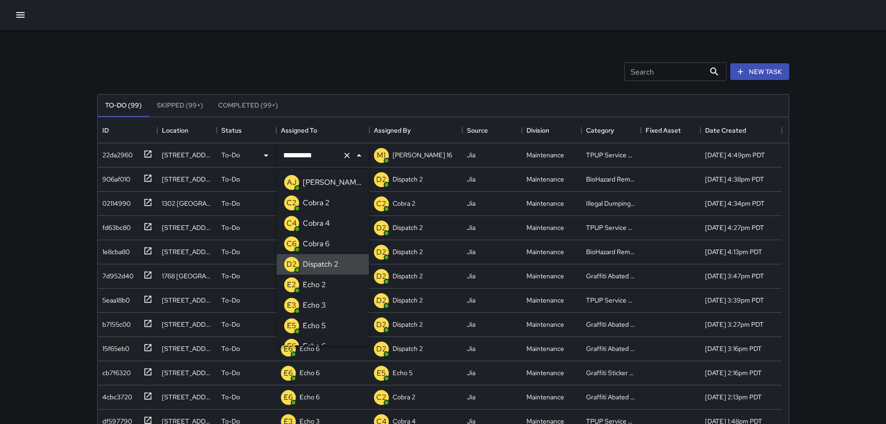
click at [344, 156] on icon "Clear" at bounding box center [346, 155] width 9 height 9
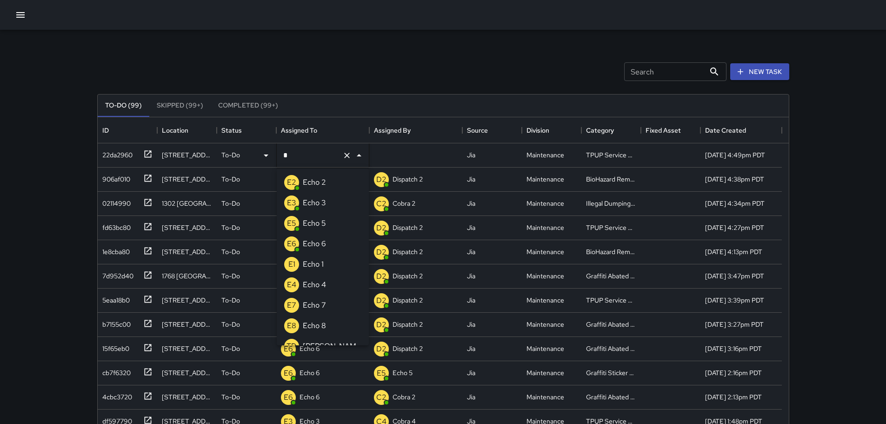
type input "**"
click at [323, 199] on p "Echo 3" at bounding box center [314, 202] width 23 height 11
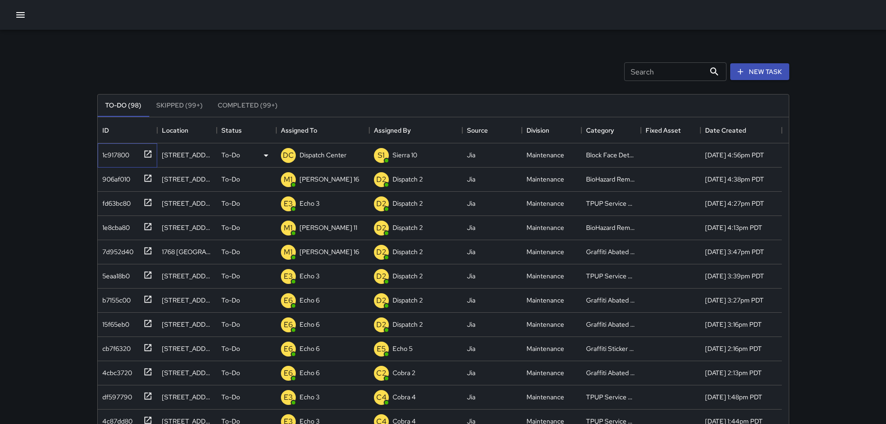
click at [146, 158] on icon at bounding box center [147, 153] width 9 height 9
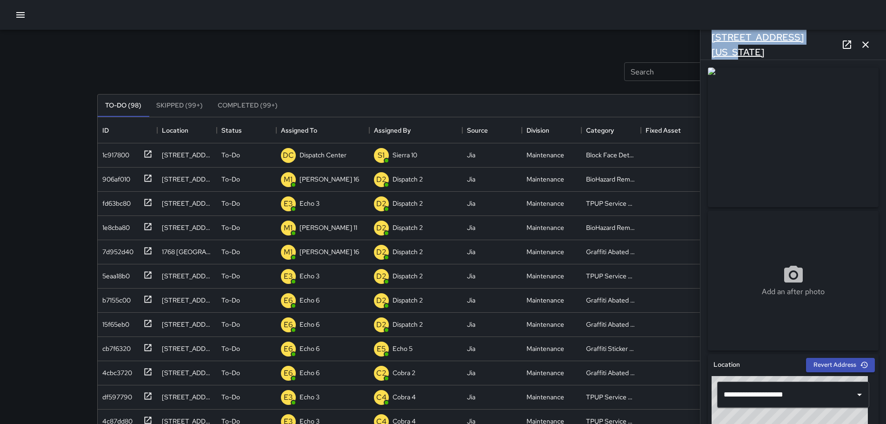
drag, startPoint x: 812, startPoint y: 44, endPoint x: 712, endPoint y: 46, distance: 100.5
click at [712, 46] on div "921 Washington Street" at bounding box center [794, 45] width 186 height 30
copy h6 "921 Washington Street"
click at [335, 155] on p "Dispatch Center" at bounding box center [323, 154] width 47 height 9
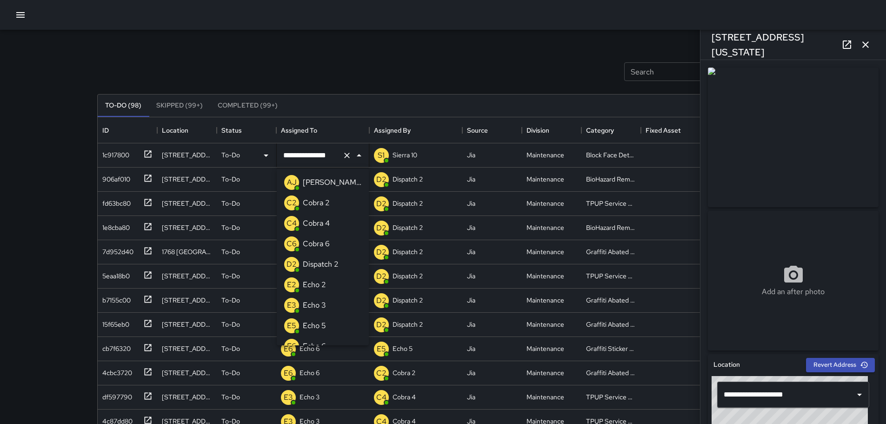
scroll to position [584, 0]
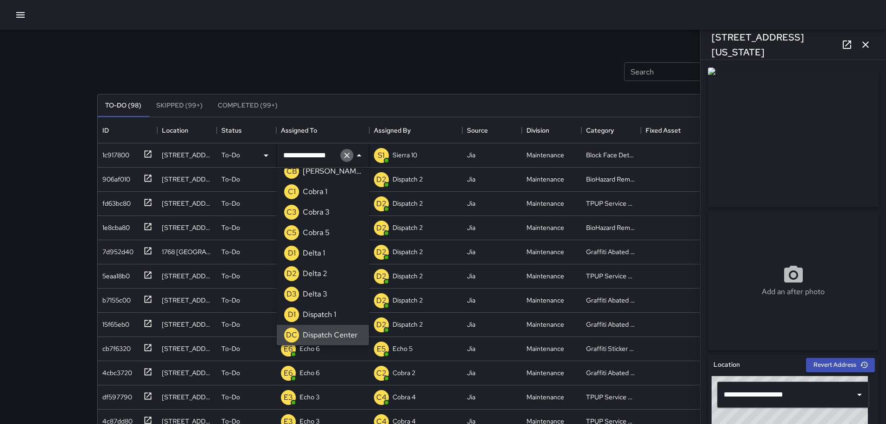
click at [346, 155] on icon "Clear" at bounding box center [347, 156] width 6 height 6
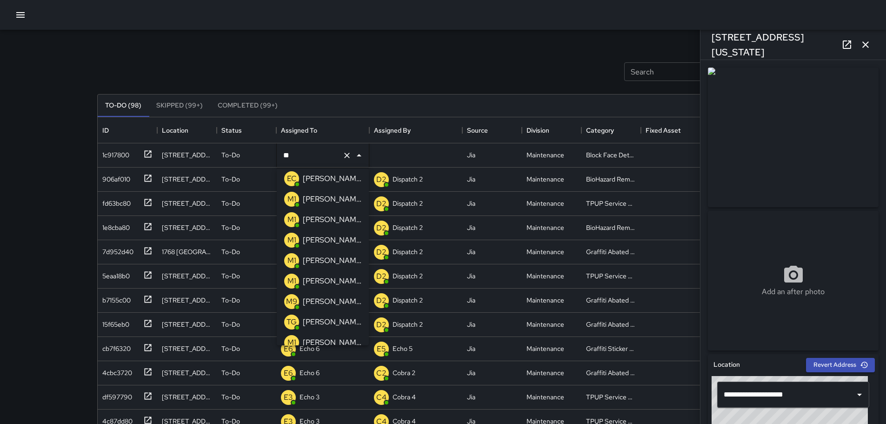
type input "***"
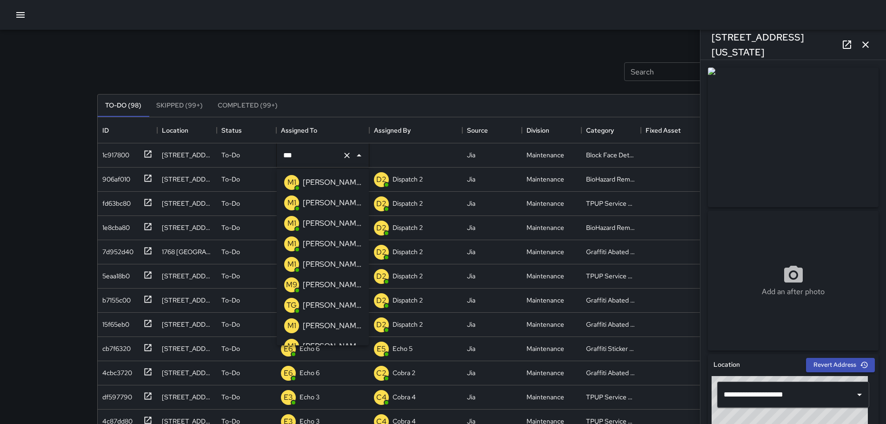
click at [320, 228] on p "[PERSON_NAME] 14" at bounding box center [332, 223] width 59 height 11
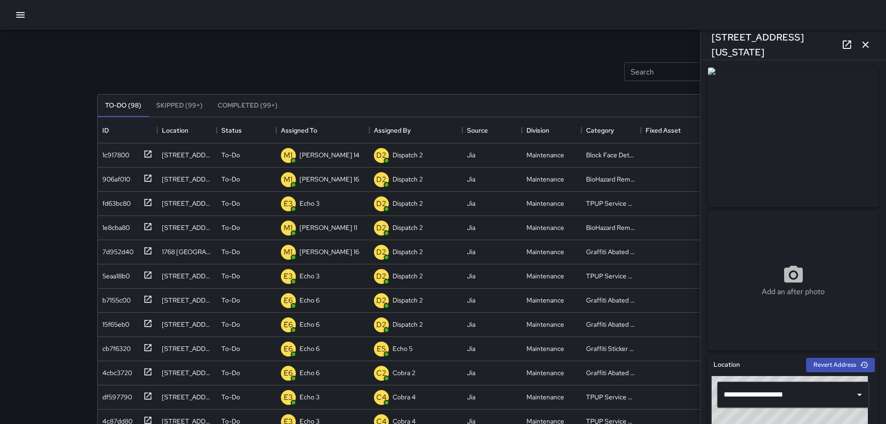
click at [871, 51] on button "button" at bounding box center [866, 44] width 19 height 19
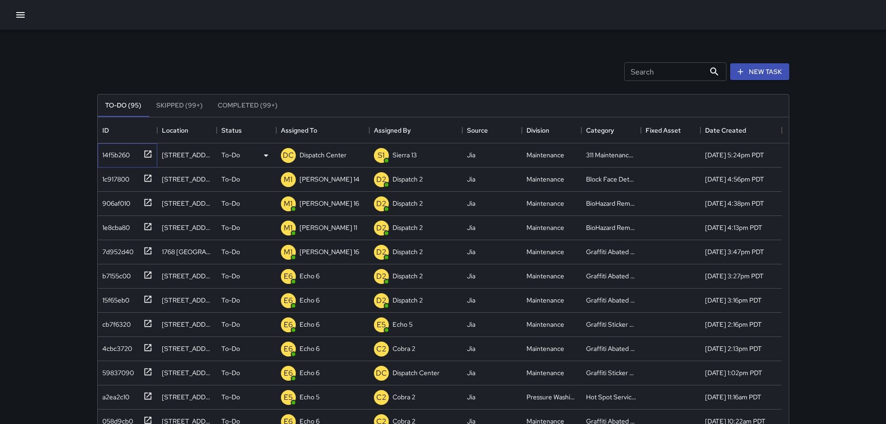
click at [146, 149] on icon at bounding box center [147, 153] width 9 height 9
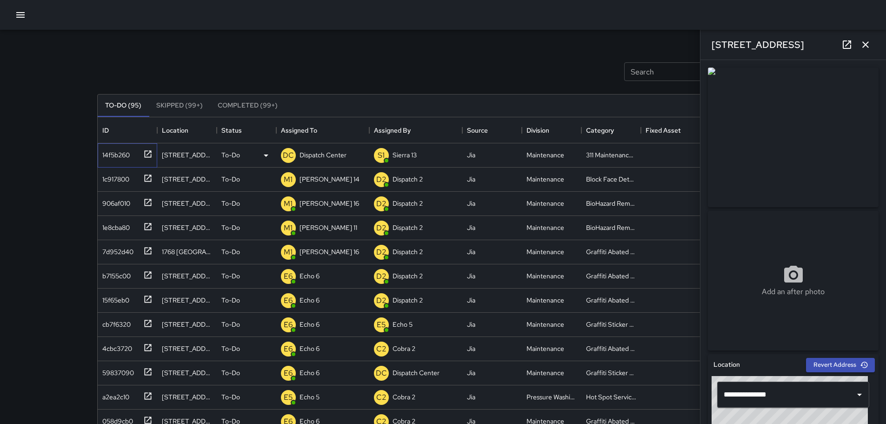
type input "**********"
click at [841, 45] on link at bounding box center [847, 44] width 19 height 19
click at [845, 46] on icon at bounding box center [847, 44] width 11 height 11
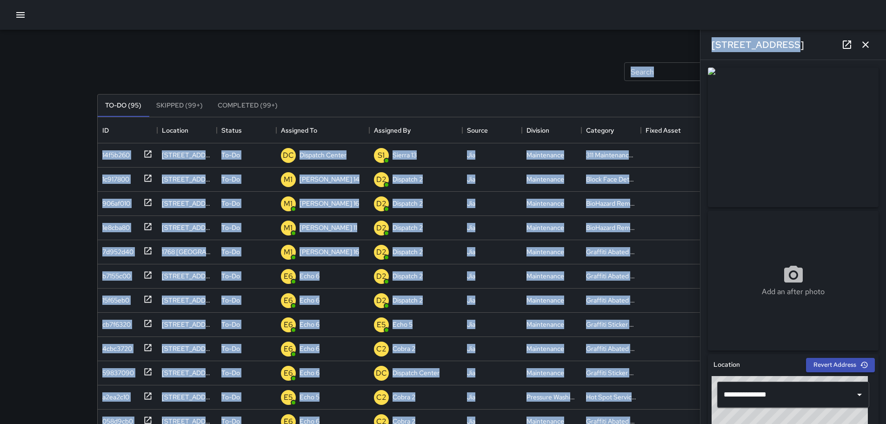
drag, startPoint x: 773, startPoint y: 48, endPoint x: 708, endPoint y: 42, distance: 65.9
click at [701, 47] on div "[STREET_ADDRESS]" at bounding box center [794, 45] width 186 height 30
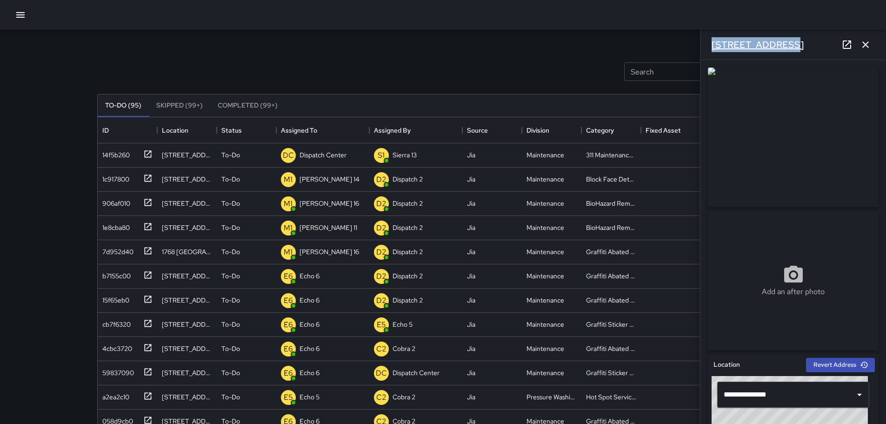
copy h6 "[STREET_ADDRESS]"
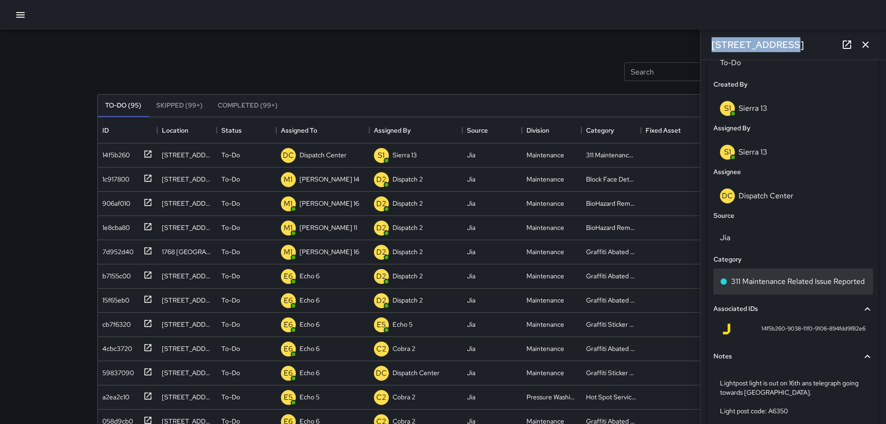
scroll to position [510, 0]
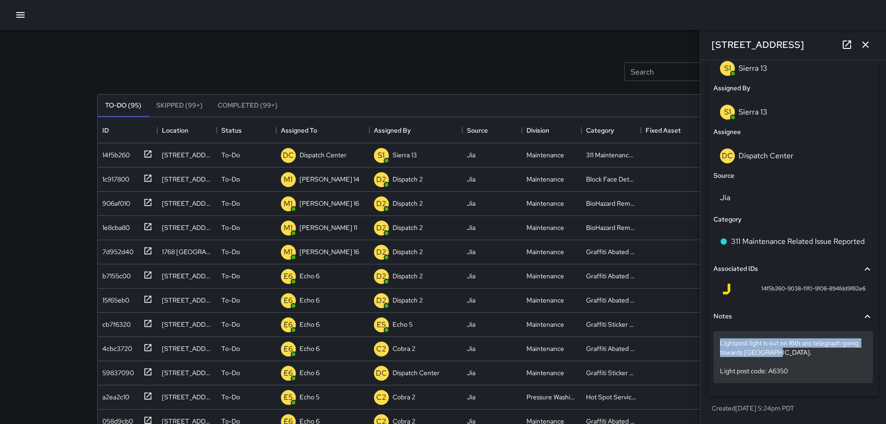
drag, startPoint x: 721, startPoint y: 344, endPoint x: 832, endPoint y: 349, distance: 111.8
click at [832, 349] on p "Lightpost light is out on 16th ans telegraph going towards hotboyz. Light post …" at bounding box center [793, 356] width 147 height 37
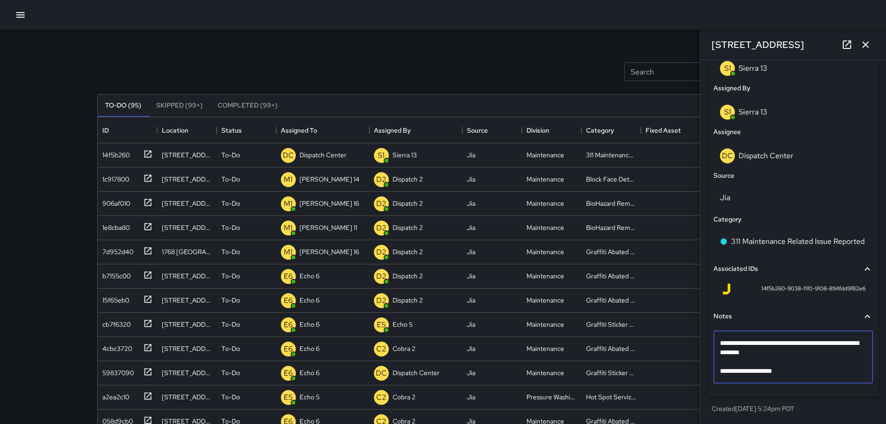
scroll to position [491, 0]
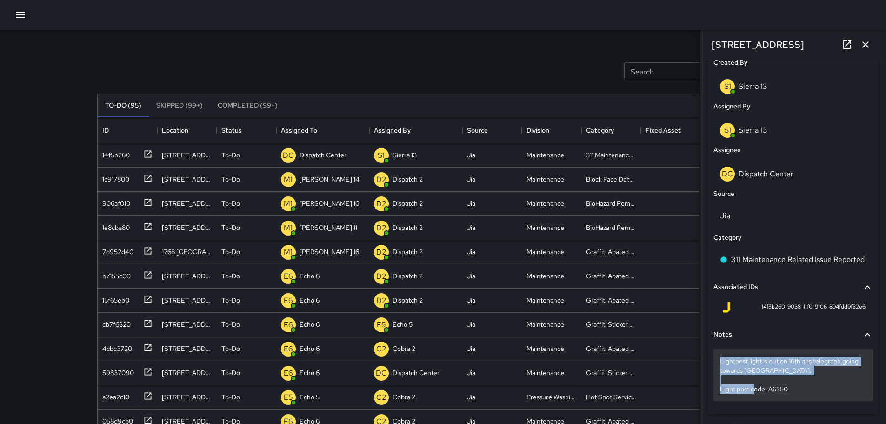
drag, startPoint x: 717, startPoint y: 357, endPoint x: 790, endPoint y: 396, distance: 82.6
click at [790, 396] on div "Lightpost light is out on 16th ans telegraph going towards hotboyz. Light post …" at bounding box center [794, 375] width 160 height 52
click at [715, 360] on div "Lightpost light is out on 16th ans telegraph going towards hotboyz. Light post …" at bounding box center [794, 375] width 160 height 52
click at [725, 360] on p "Lightpost light is out on 16th ans telegraph going towards hotboyz. Light post …" at bounding box center [793, 374] width 147 height 37
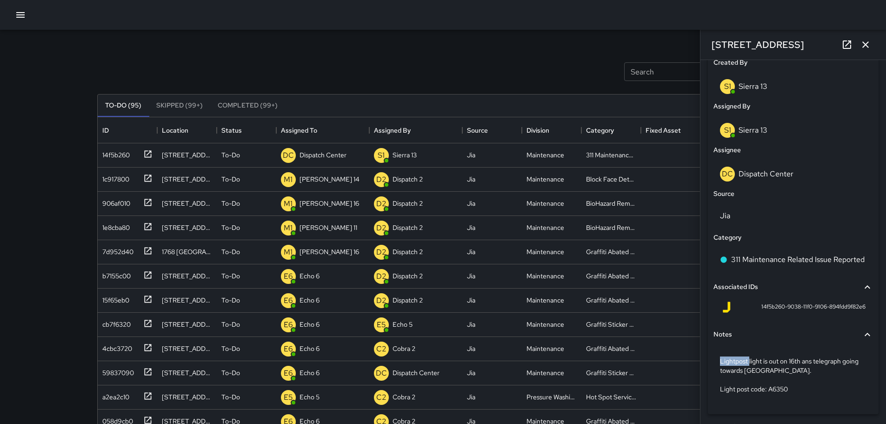
click at [718, 360] on div "Lightpost light is out on 16th ans telegraph going towards hotboyz. Light post …" at bounding box center [794, 375] width 160 height 52
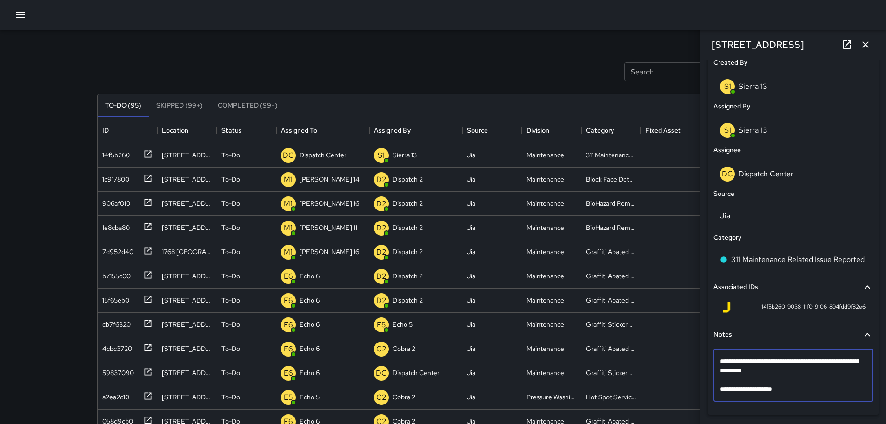
drag, startPoint x: 812, startPoint y: 362, endPoint x: 805, endPoint y: 381, distance: 20.9
click at [805, 381] on textarea "**********" at bounding box center [790, 374] width 140 height 37
drag, startPoint x: 816, startPoint y: 362, endPoint x: 806, endPoint y: 365, distance: 10.2
click at [806, 365] on textarea "**********" at bounding box center [790, 374] width 140 height 37
type textarea "**********"
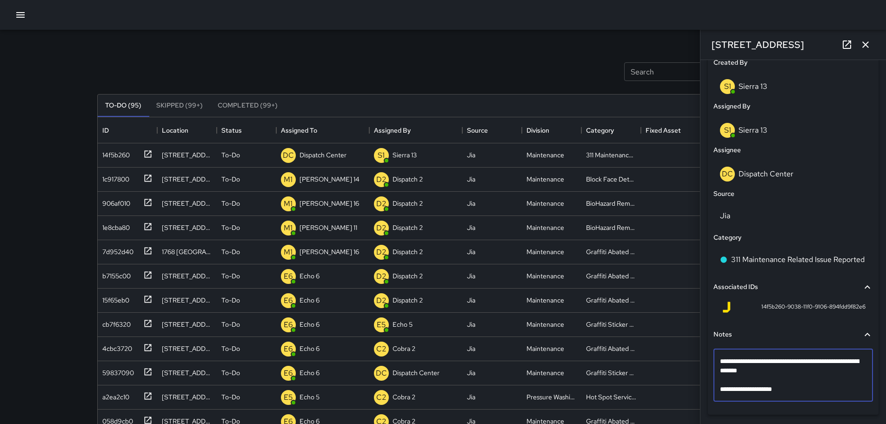
click at [764, 371] on textarea "**********" at bounding box center [790, 374] width 140 height 37
drag, startPoint x: 770, startPoint y: 369, endPoint x: 785, endPoint y: 376, distance: 16.4
click at [785, 376] on textarea "**********" at bounding box center [790, 374] width 140 height 37
drag, startPoint x: 759, startPoint y: 371, endPoint x: 781, endPoint y: 380, distance: 23.6
click at [781, 380] on textarea "**********" at bounding box center [790, 374] width 140 height 37
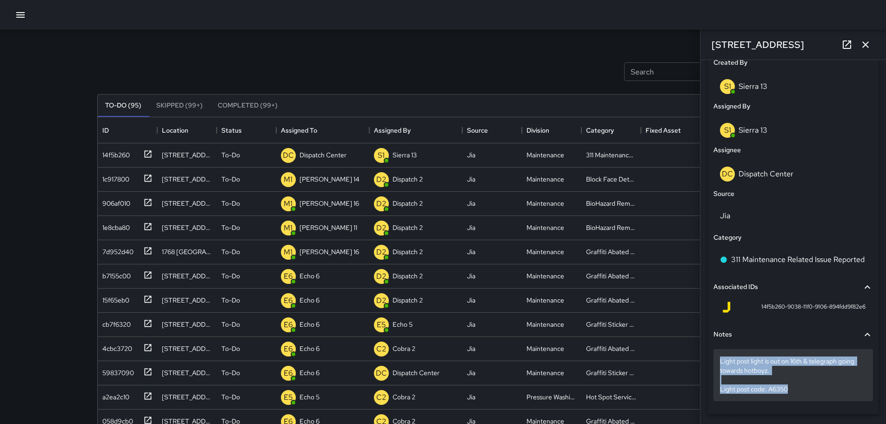
drag, startPoint x: 718, startPoint y: 360, endPoint x: 818, endPoint y: 395, distance: 106.0
copy p "Light post light is out on 16th & telegraph going towards hotboyz. Light post c…"
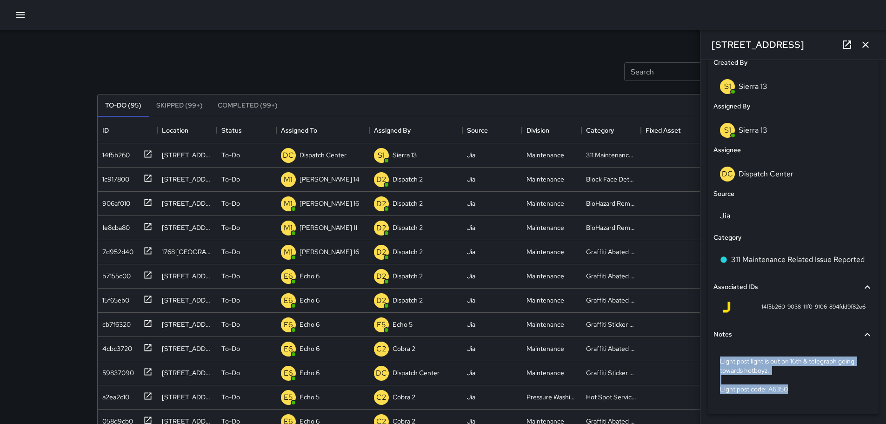
click at [863, 39] on button "button" at bounding box center [866, 44] width 19 height 19
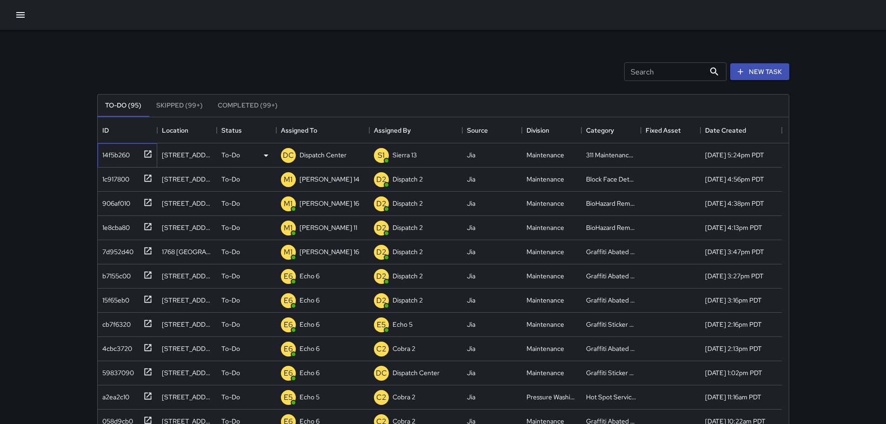
click at [148, 154] on icon at bounding box center [147, 153] width 9 height 9
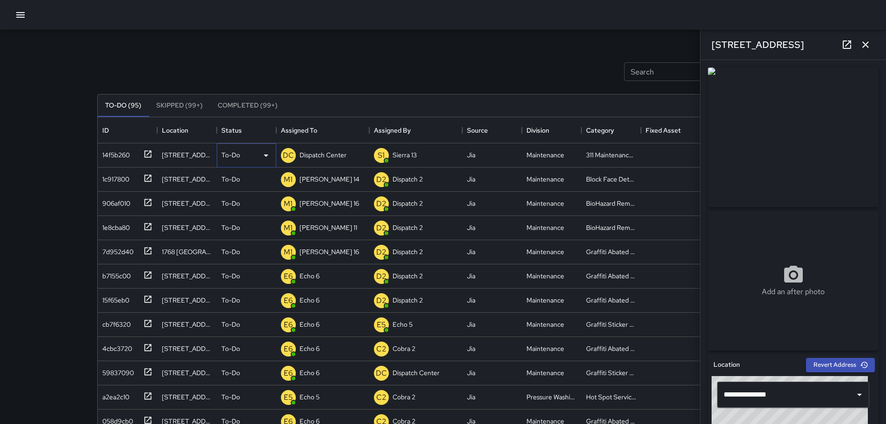
click at [231, 150] on p "To-Do" at bounding box center [230, 154] width 19 height 9
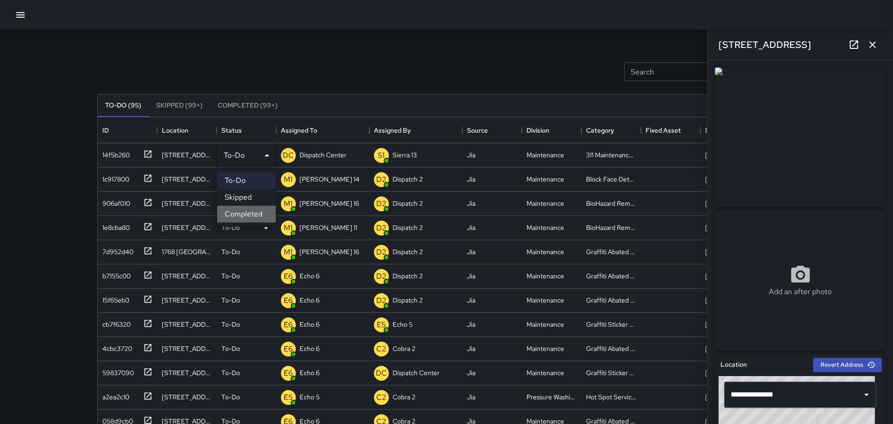
click at [244, 217] on li "Completed" at bounding box center [246, 214] width 59 height 17
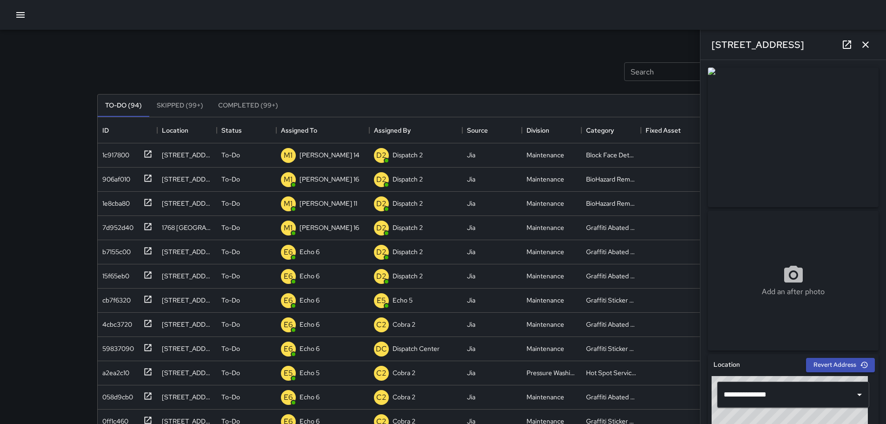
click at [867, 45] on icon "button" at bounding box center [866, 44] width 7 height 7
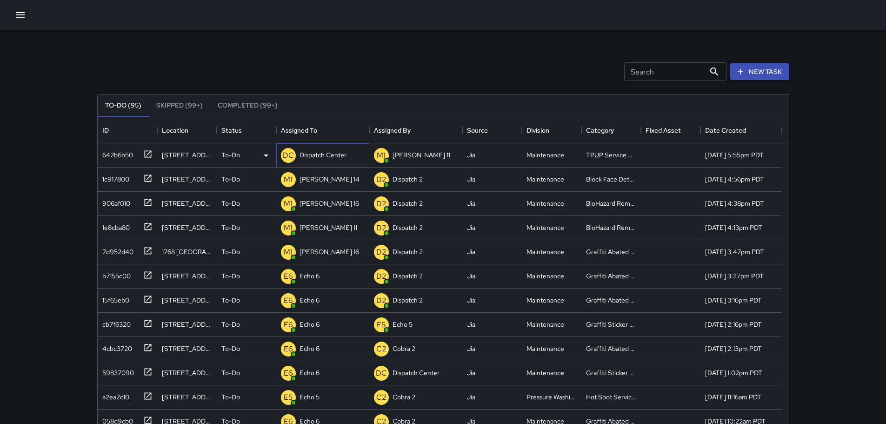
click at [327, 155] on p "Dispatch Center" at bounding box center [323, 154] width 47 height 9
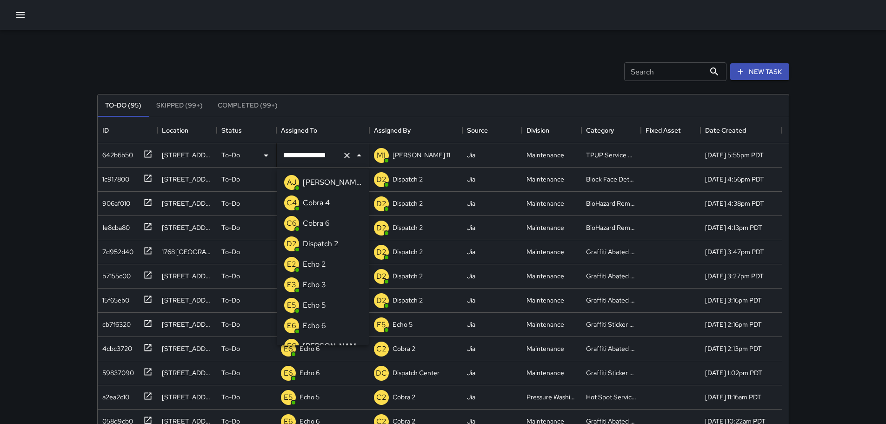
scroll to position [564, 0]
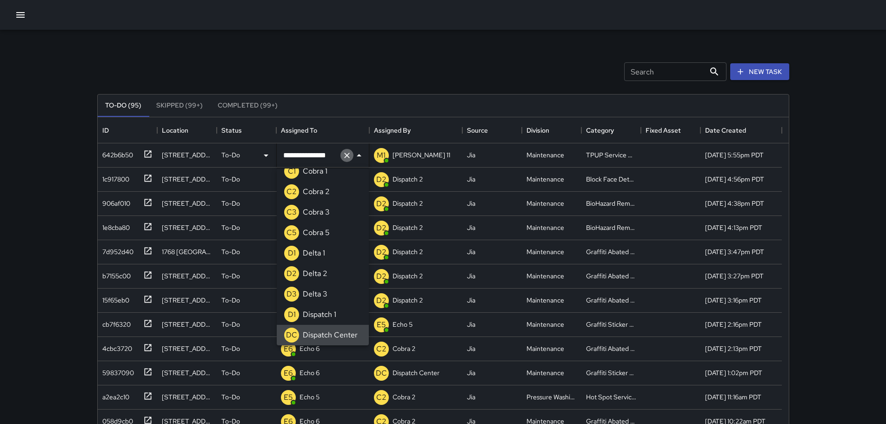
click at [346, 156] on icon "Clear" at bounding box center [347, 156] width 6 height 6
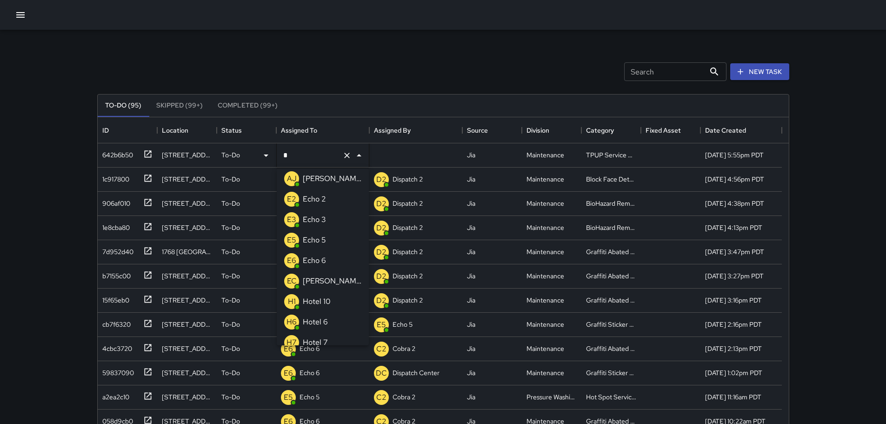
type input "**"
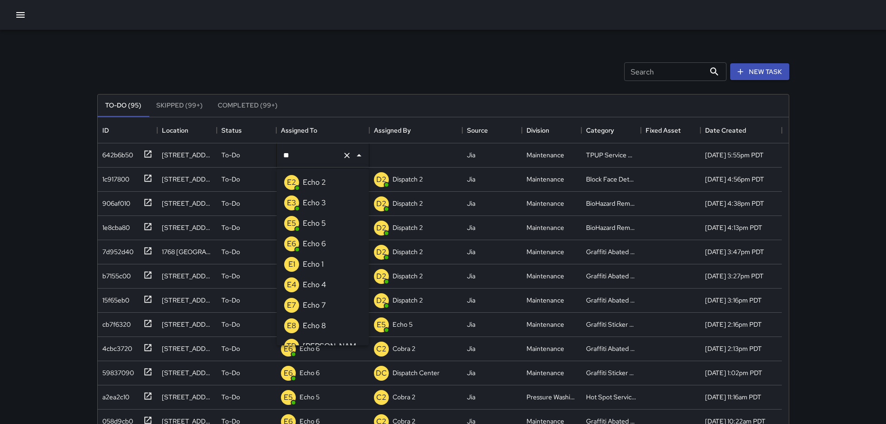
click at [316, 202] on p "Echo 3" at bounding box center [314, 202] width 23 height 11
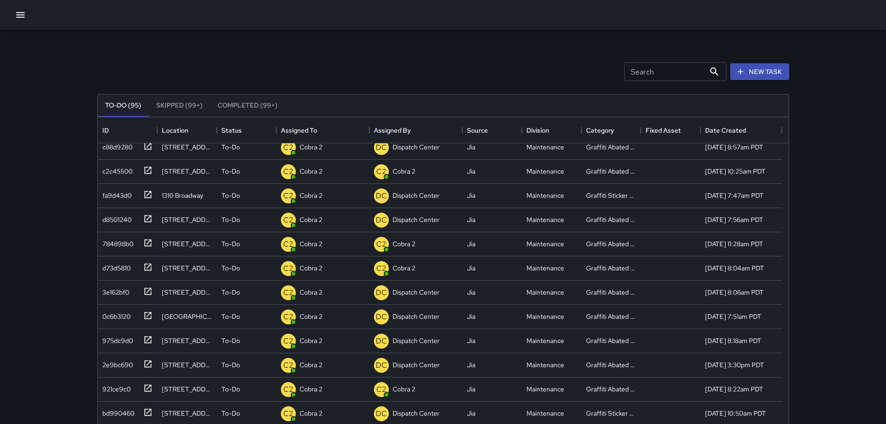
scroll to position [1931, 0]
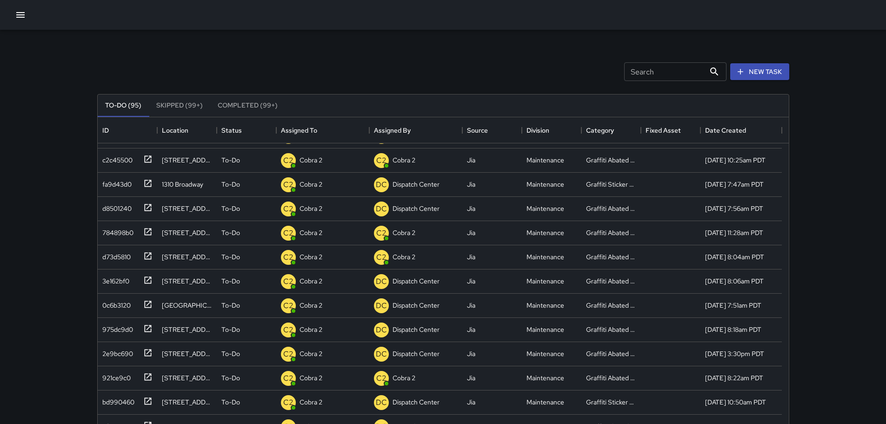
drag, startPoint x: 732, startPoint y: 67, endPoint x: 727, endPoint y: 77, distance: 11.4
click at [732, 67] on button "New Task" at bounding box center [760, 71] width 59 height 17
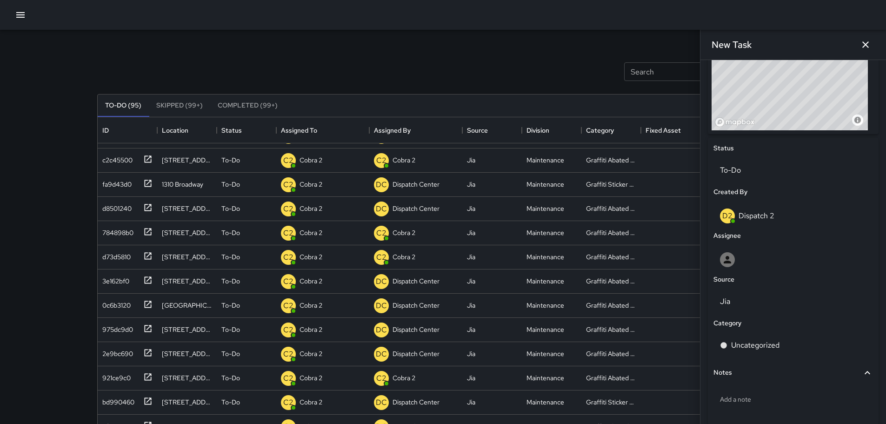
scroll to position [405, 0]
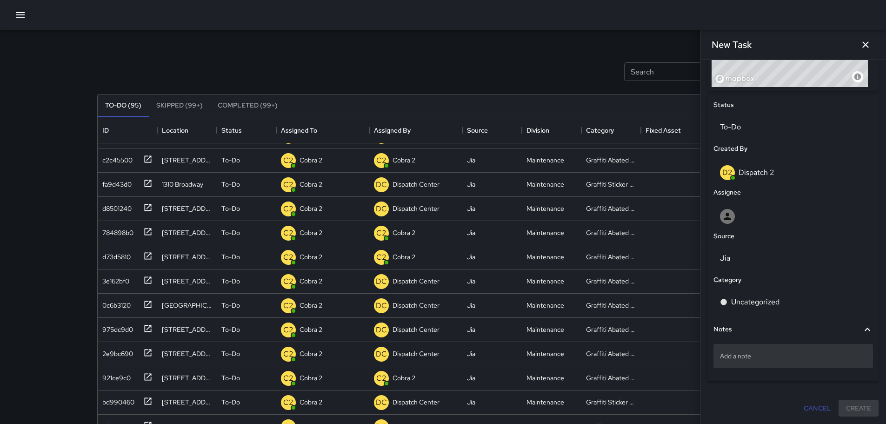
click at [752, 354] on p "Add a note" at bounding box center [793, 355] width 147 height 9
type textarea "*"
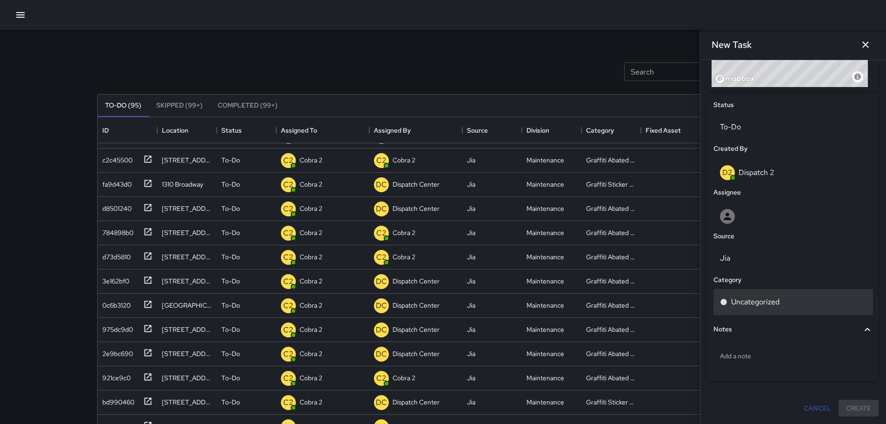
click at [757, 304] on p "Uncategorized" at bounding box center [755, 301] width 48 height 11
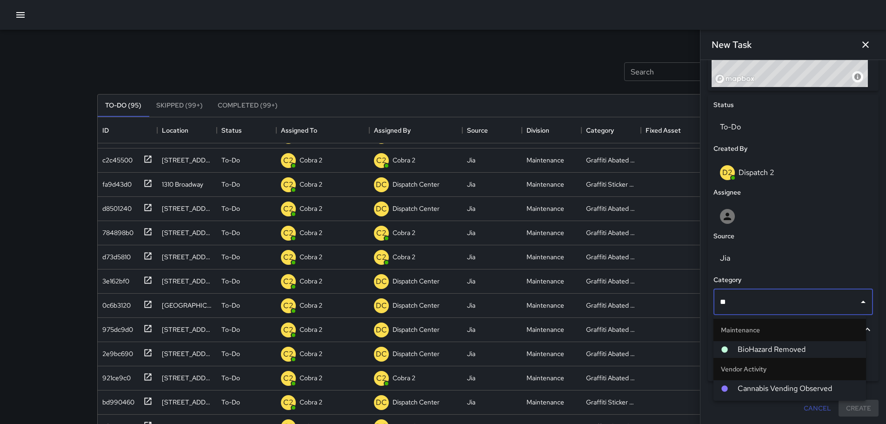
type input "***"
click at [872, 40] on button "button" at bounding box center [866, 44] width 19 height 19
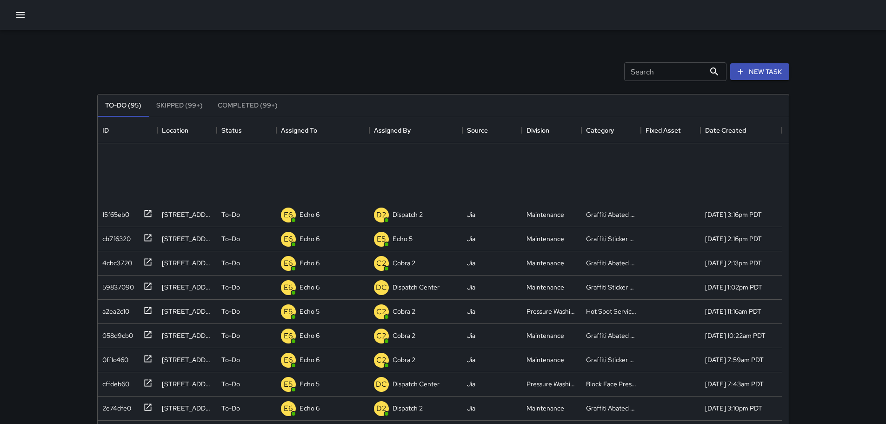
scroll to position [0, 0]
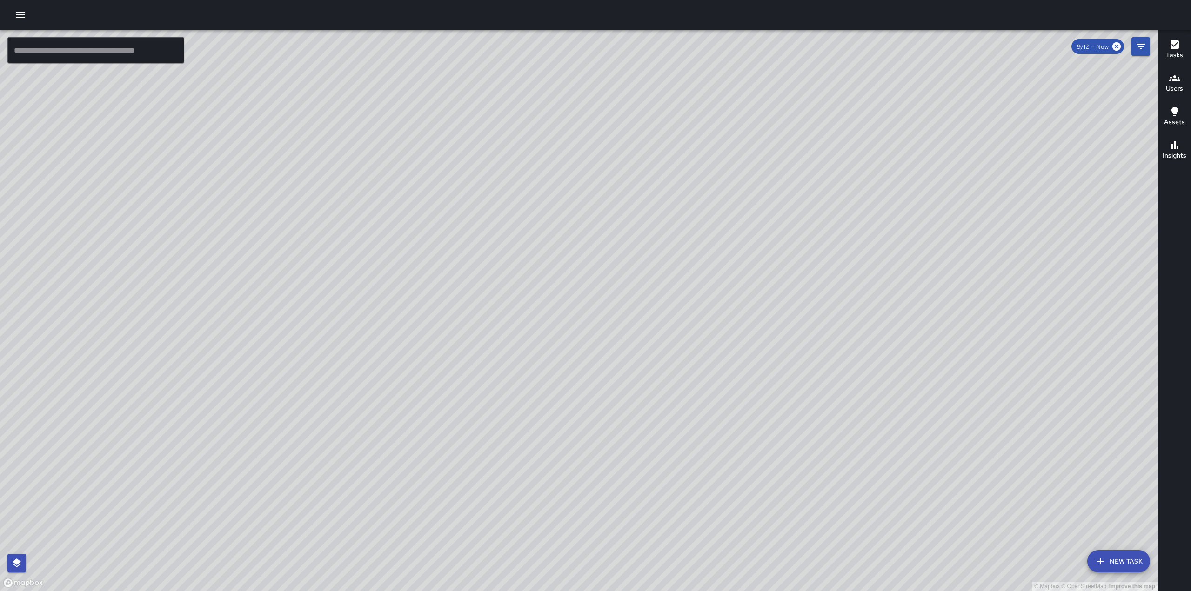
drag, startPoint x: 595, startPoint y: 209, endPoint x: 703, endPoint y: 205, distance: 108.5
click at [702, 197] on div "© Mapbox © OpenStreetMap Improve this map" at bounding box center [579, 311] width 1158 height 562
drag, startPoint x: 517, startPoint y: 274, endPoint x: 781, endPoint y: 196, distance: 275.0
click at [783, 190] on div "© Mapbox © OpenStreetMap Improve this map" at bounding box center [579, 311] width 1158 height 562
drag, startPoint x: 611, startPoint y: 412, endPoint x: 631, endPoint y: 288, distance: 124.9
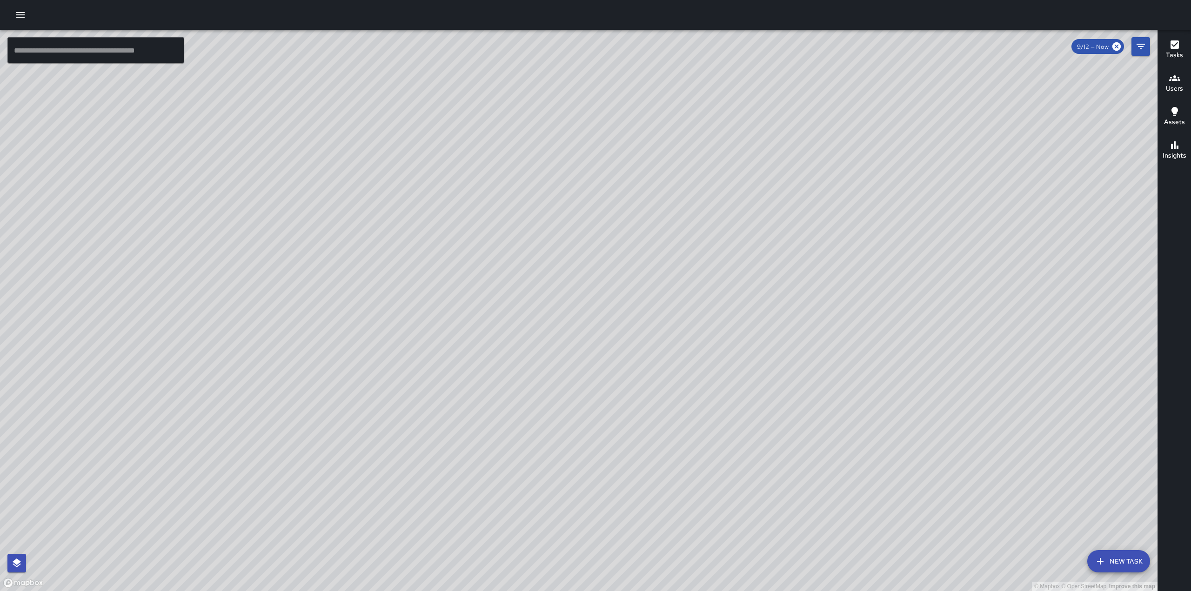
click at [631, 289] on div "© Mapbox © OpenStreetMap Improve this map" at bounding box center [579, 311] width 1158 height 562
drag, startPoint x: 582, startPoint y: 444, endPoint x: 736, endPoint y: 318, distance: 199.1
click at [736, 318] on div "© Mapbox © OpenStreetMap Improve this map" at bounding box center [579, 311] width 1158 height 562
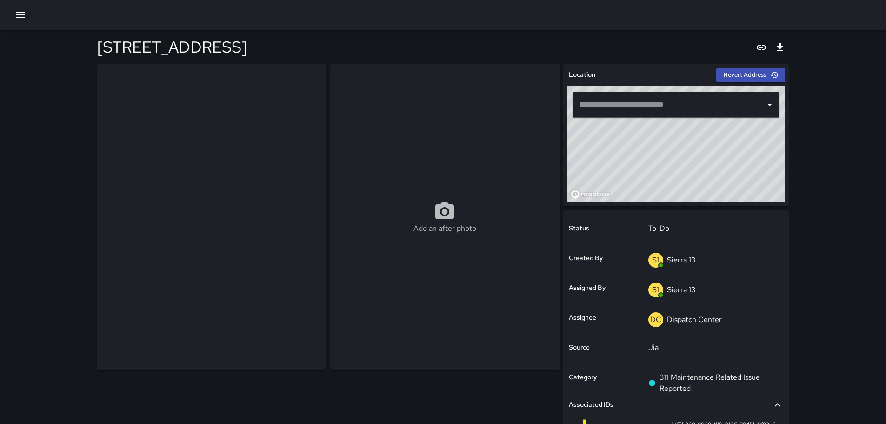
type input "**********"
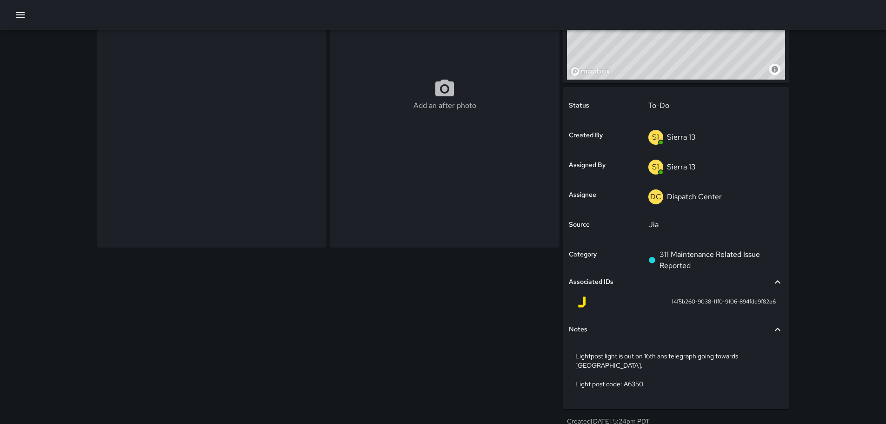
scroll to position [76, 0]
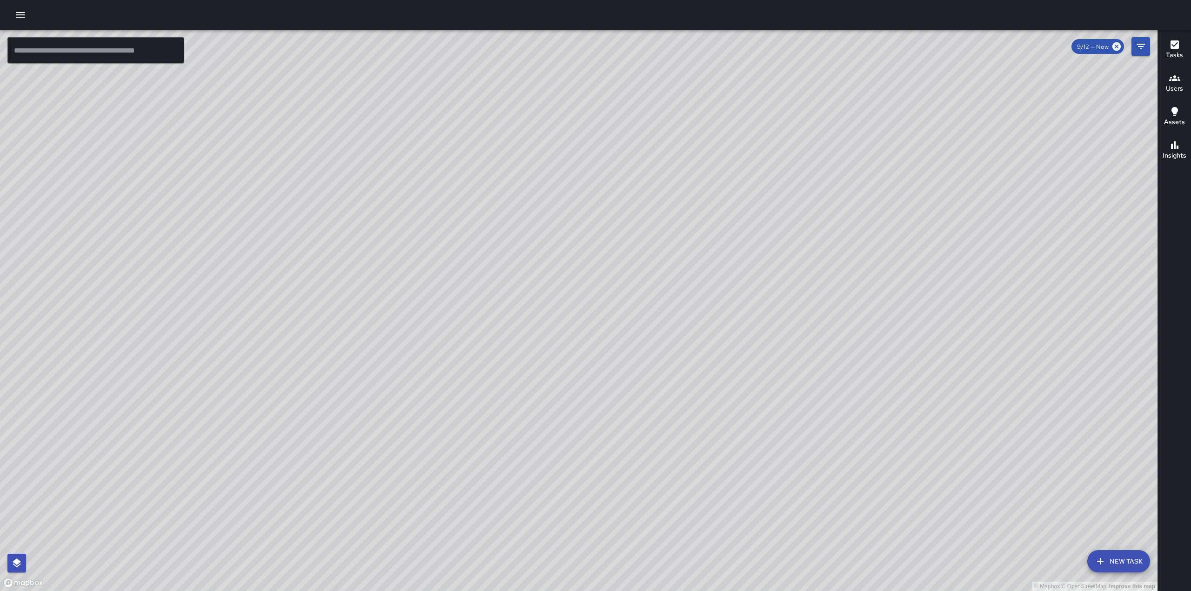
click at [747, 174] on div "© Mapbox © OpenStreetMap Improve this map" at bounding box center [579, 311] width 1158 height 562
drag, startPoint x: 698, startPoint y: 174, endPoint x: 678, endPoint y: 286, distance: 112.9
click at [678, 286] on div "© Mapbox © OpenStreetMap Improve this map" at bounding box center [579, 311] width 1158 height 562
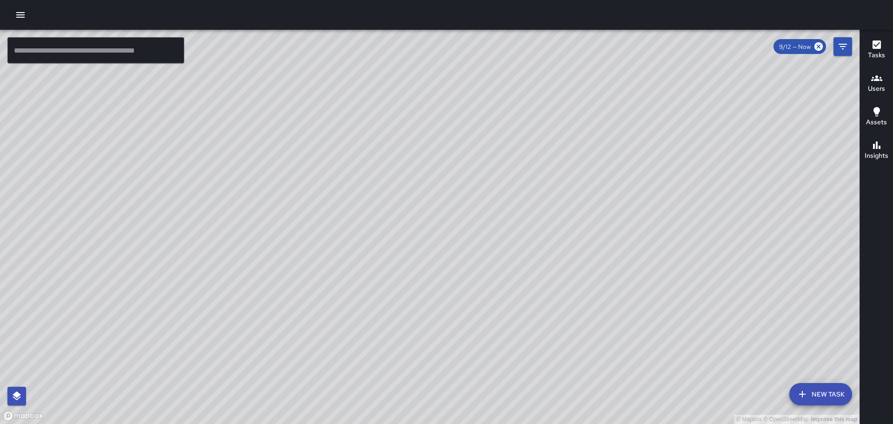
click at [27, 10] on button "button" at bounding box center [20, 15] width 19 height 19
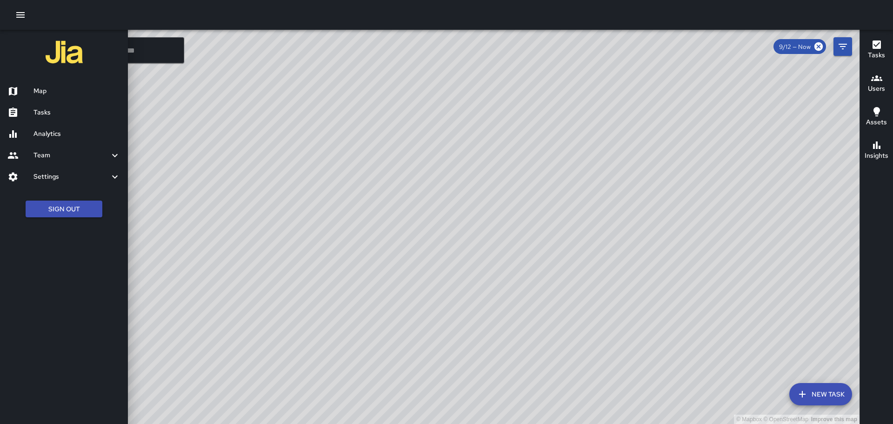
click at [34, 116] on h6 "Tasks" at bounding box center [77, 112] width 87 height 10
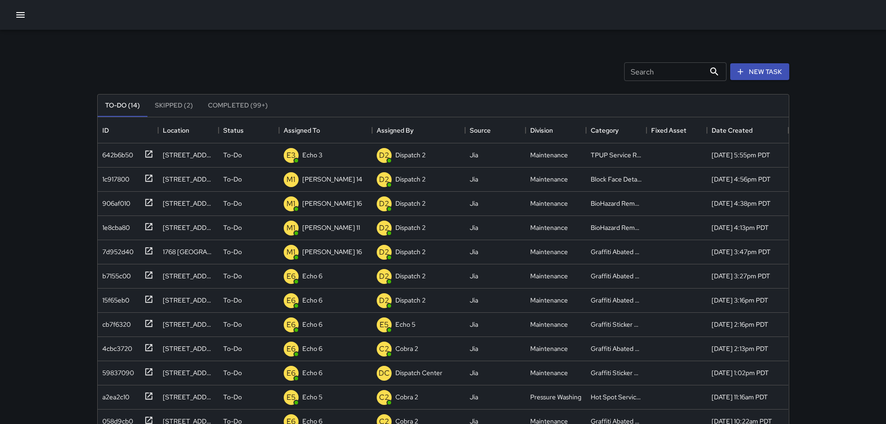
scroll to position [387, 684]
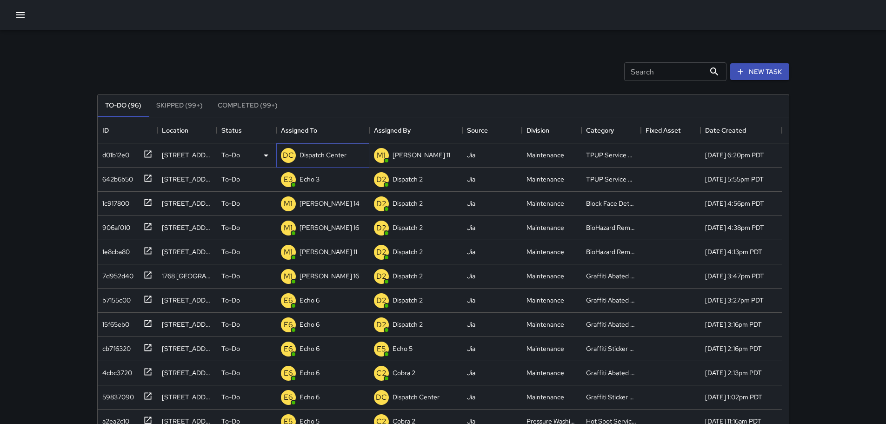
click at [332, 157] on p "Dispatch Center" at bounding box center [323, 154] width 47 height 9
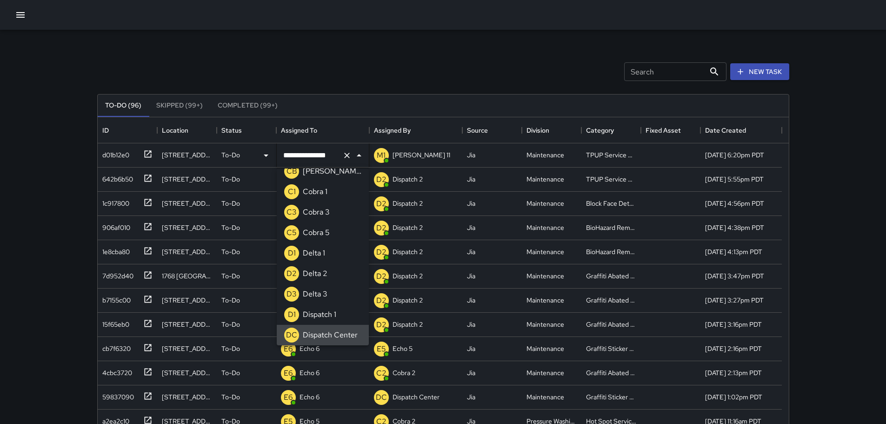
click at [345, 154] on icon "Clear" at bounding box center [347, 156] width 6 height 6
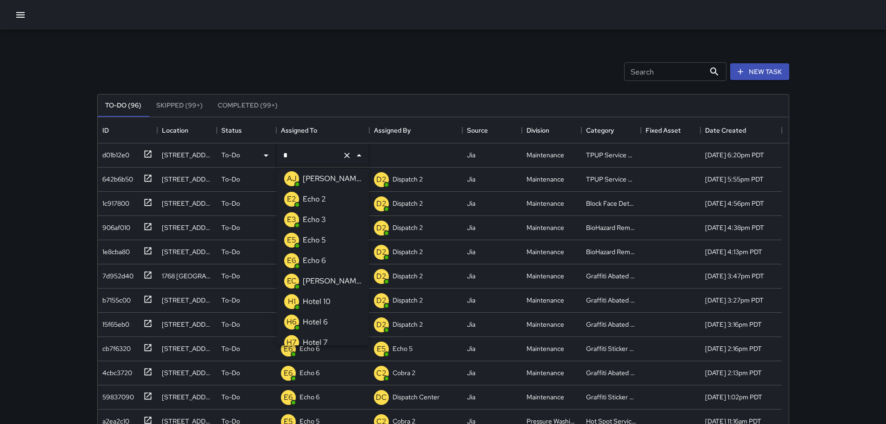
type input "**"
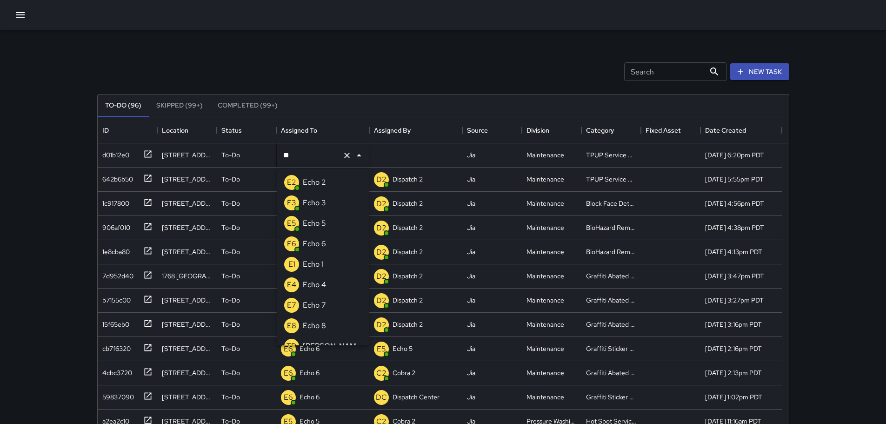
click at [329, 202] on li "E3 Echo 3" at bounding box center [323, 203] width 92 height 20
